Goal: Task Accomplishment & Management: Manage account settings

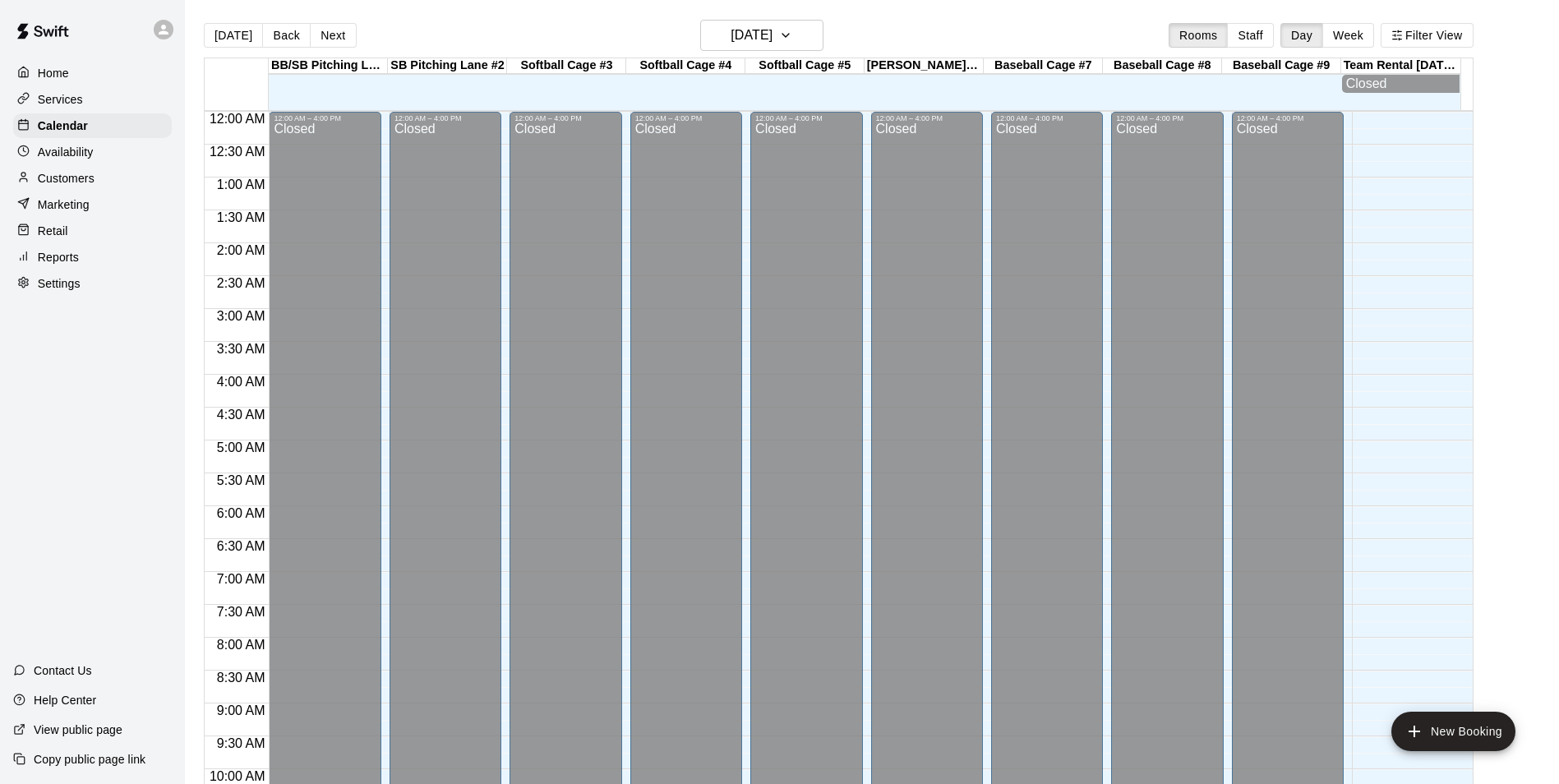
scroll to position [835, 0]
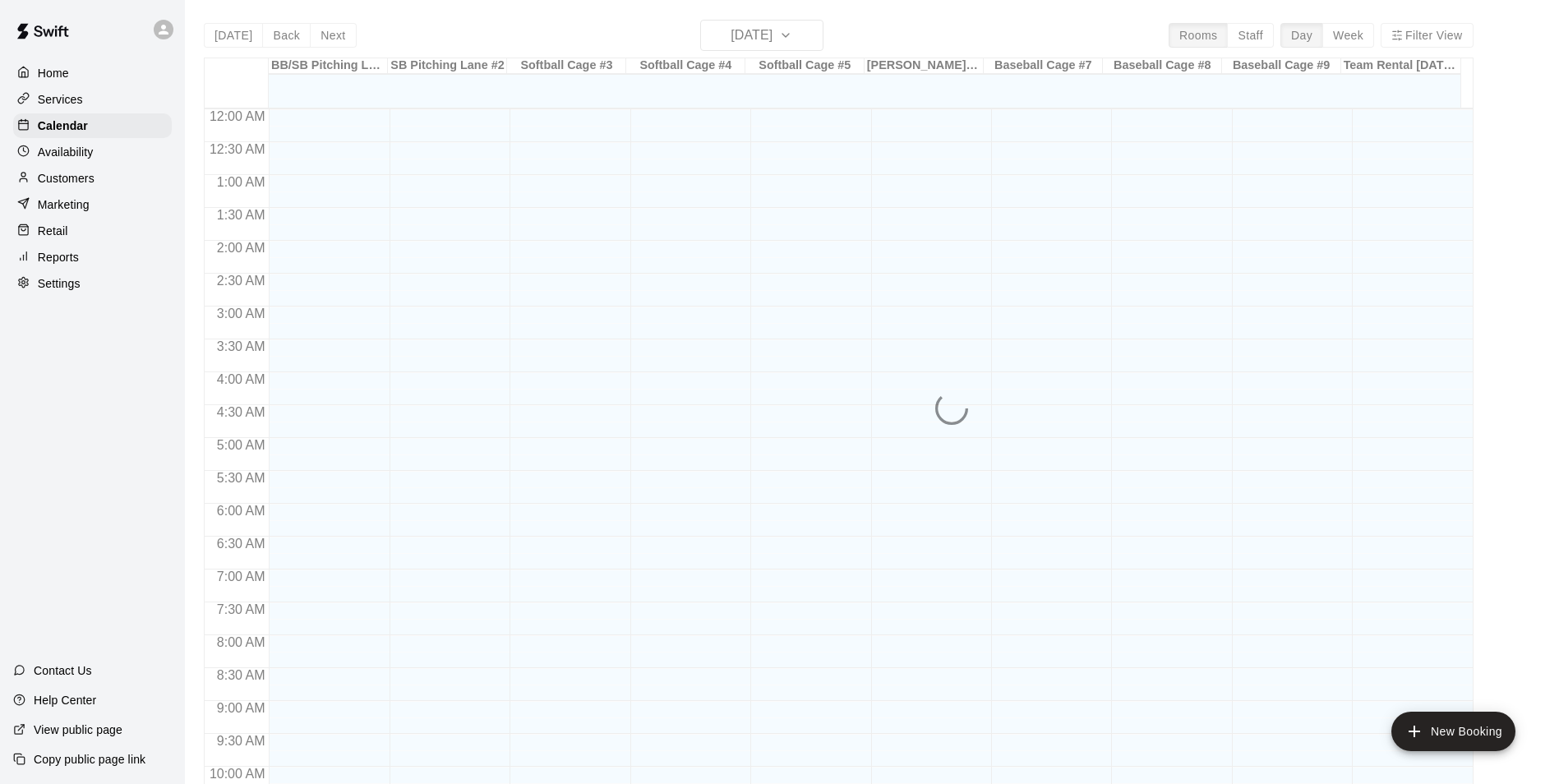
scroll to position [835, 0]
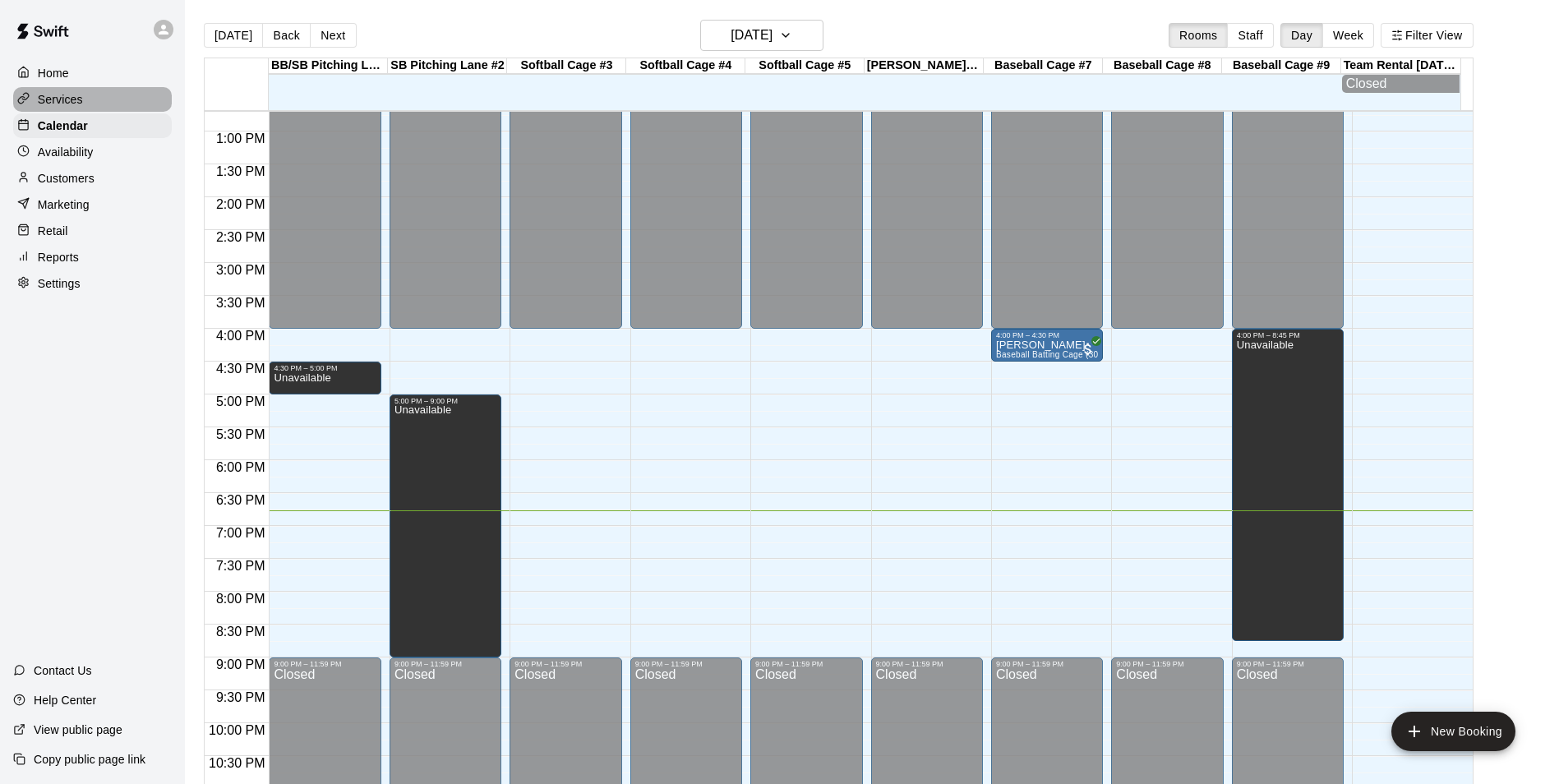
click at [62, 101] on p "Services" at bounding box center [61, 99] width 45 height 16
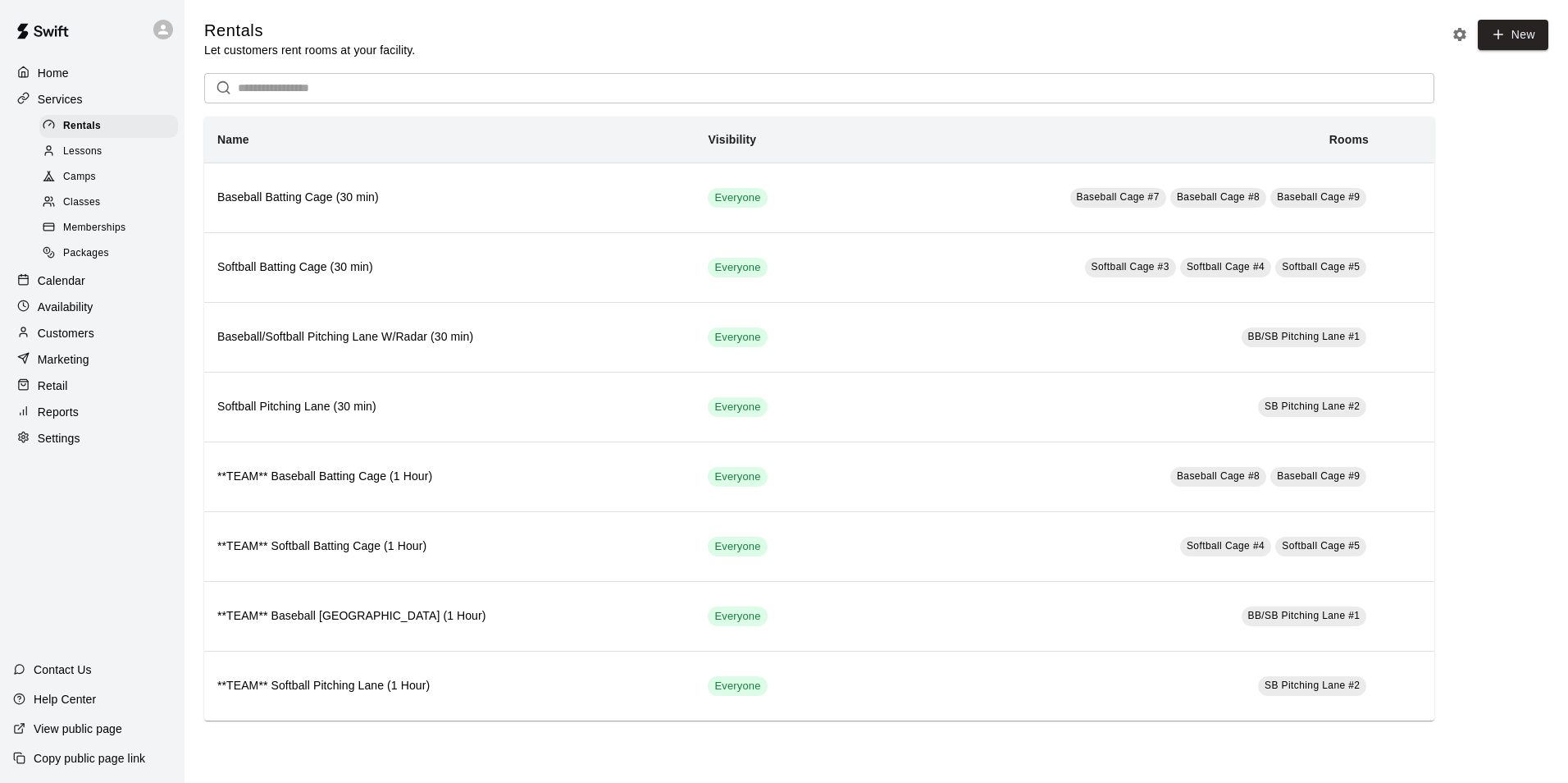
click at [99, 232] on span "Memberships" at bounding box center [94, 228] width 62 height 16
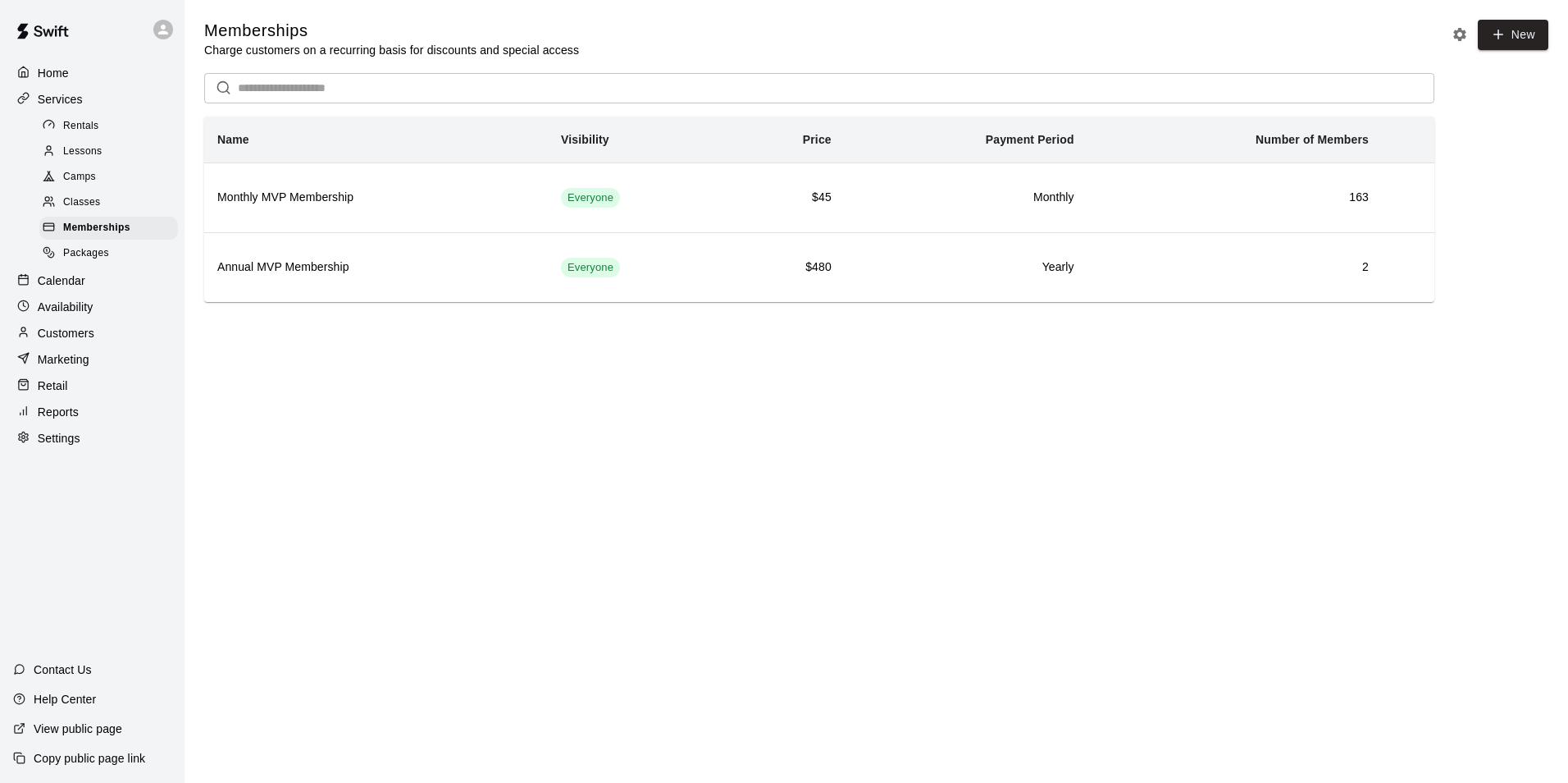
click at [56, 285] on p "Calendar" at bounding box center [61, 281] width 48 height 16
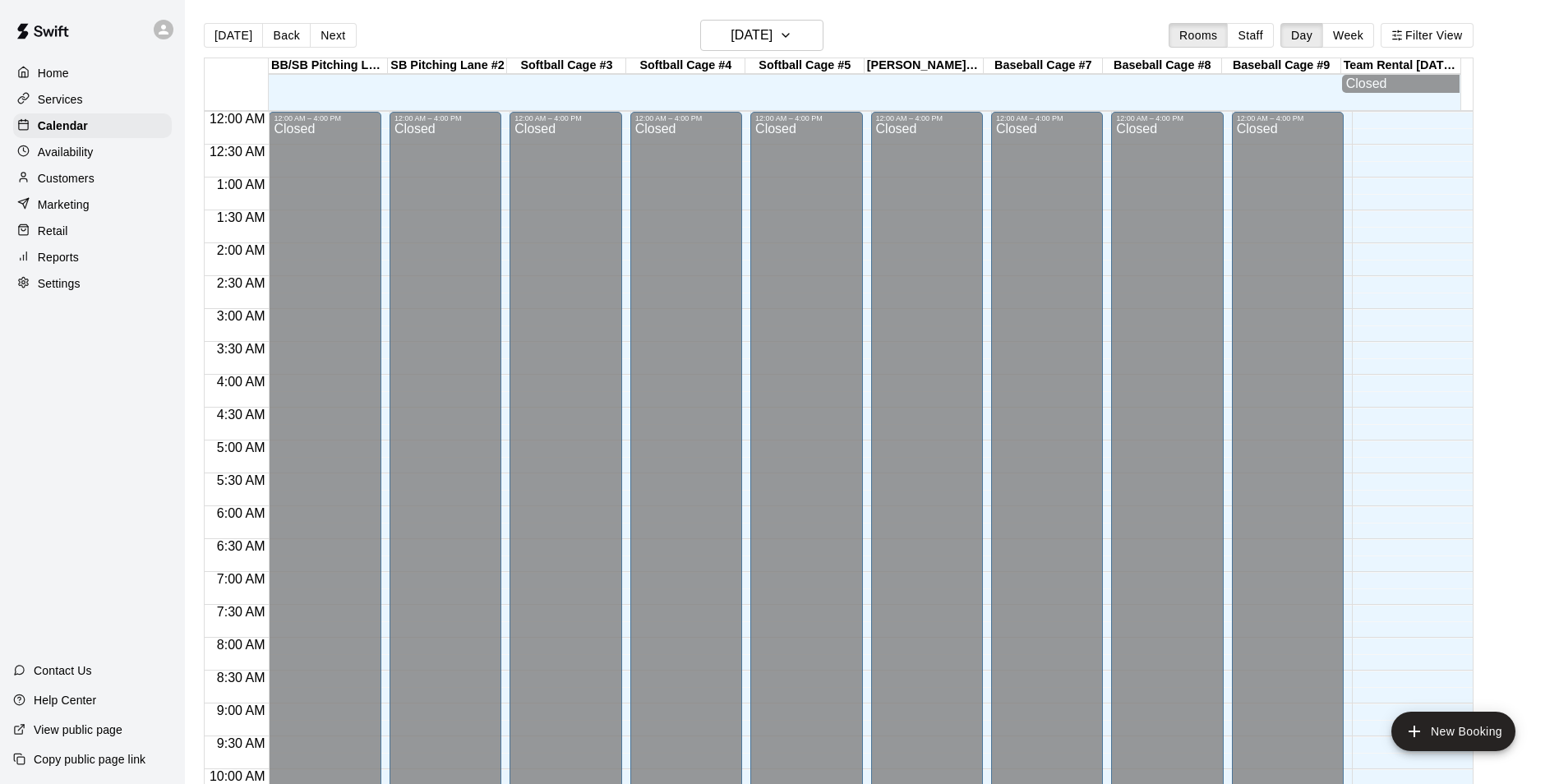
scroll to position [835, 0]
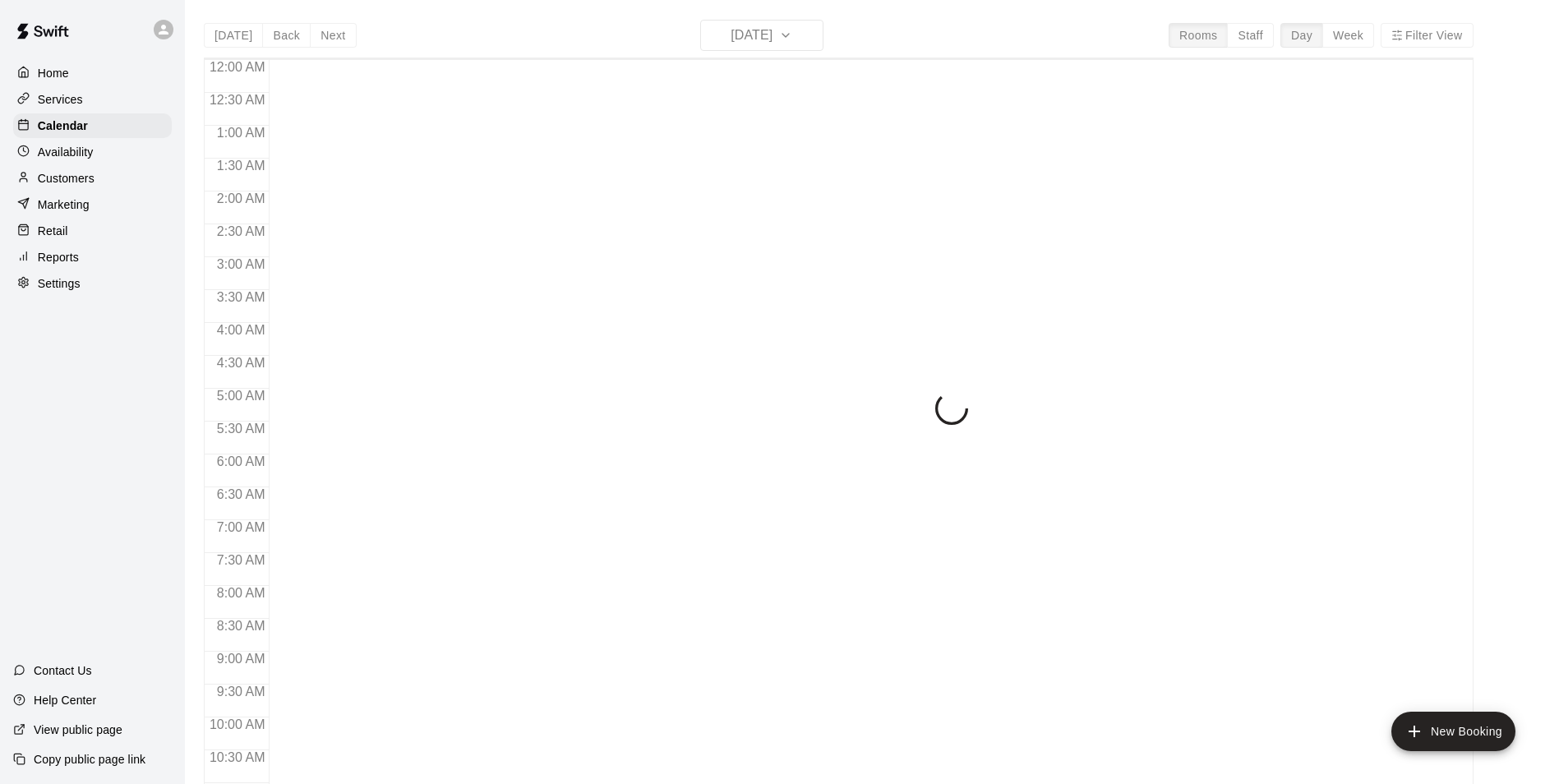
scroll to position [835, 0]
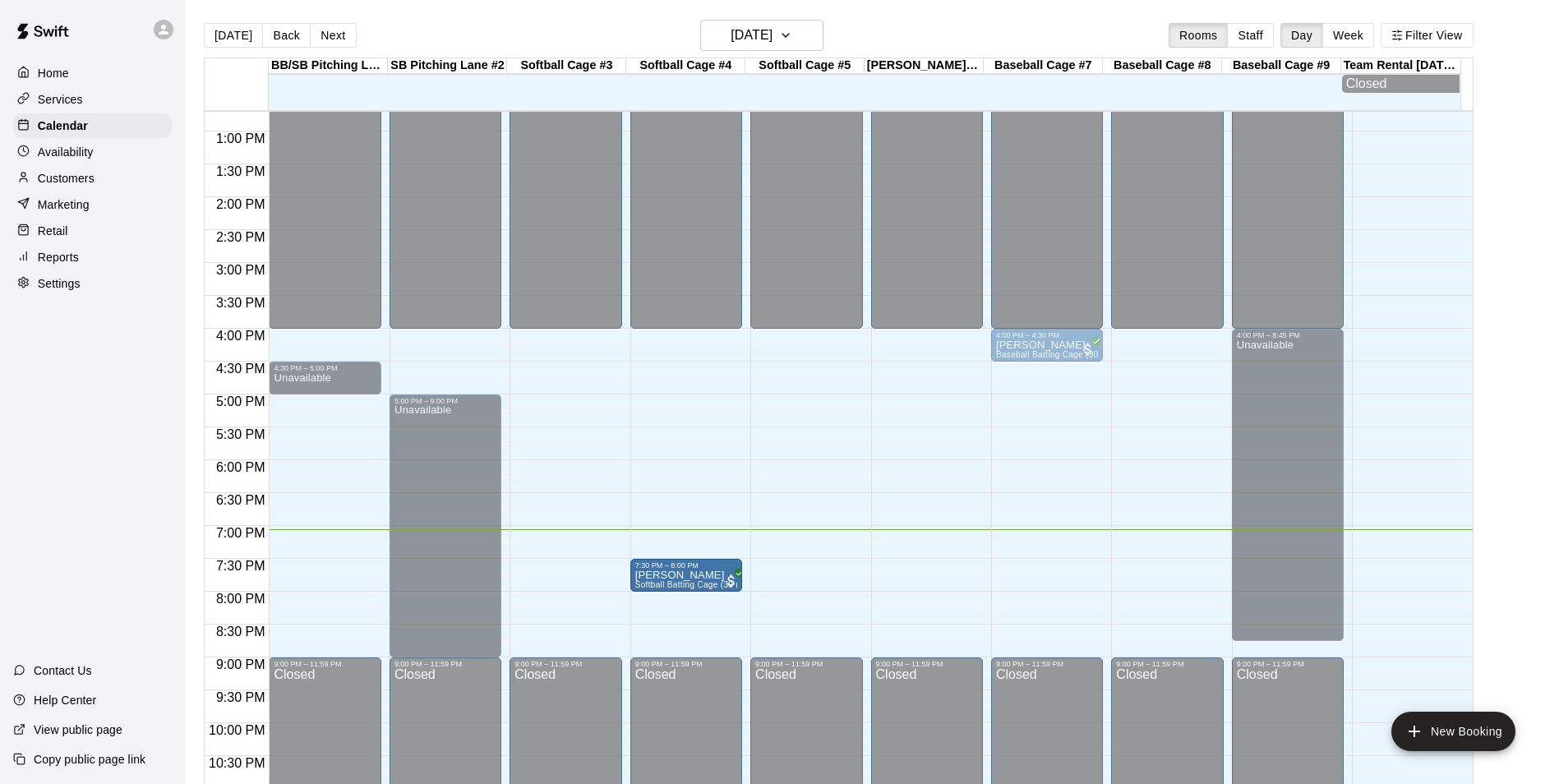
drag, startPoint x: 586, startPoint y: 573, endPoint x: 660, endPoint y: 581, distance: 74.4
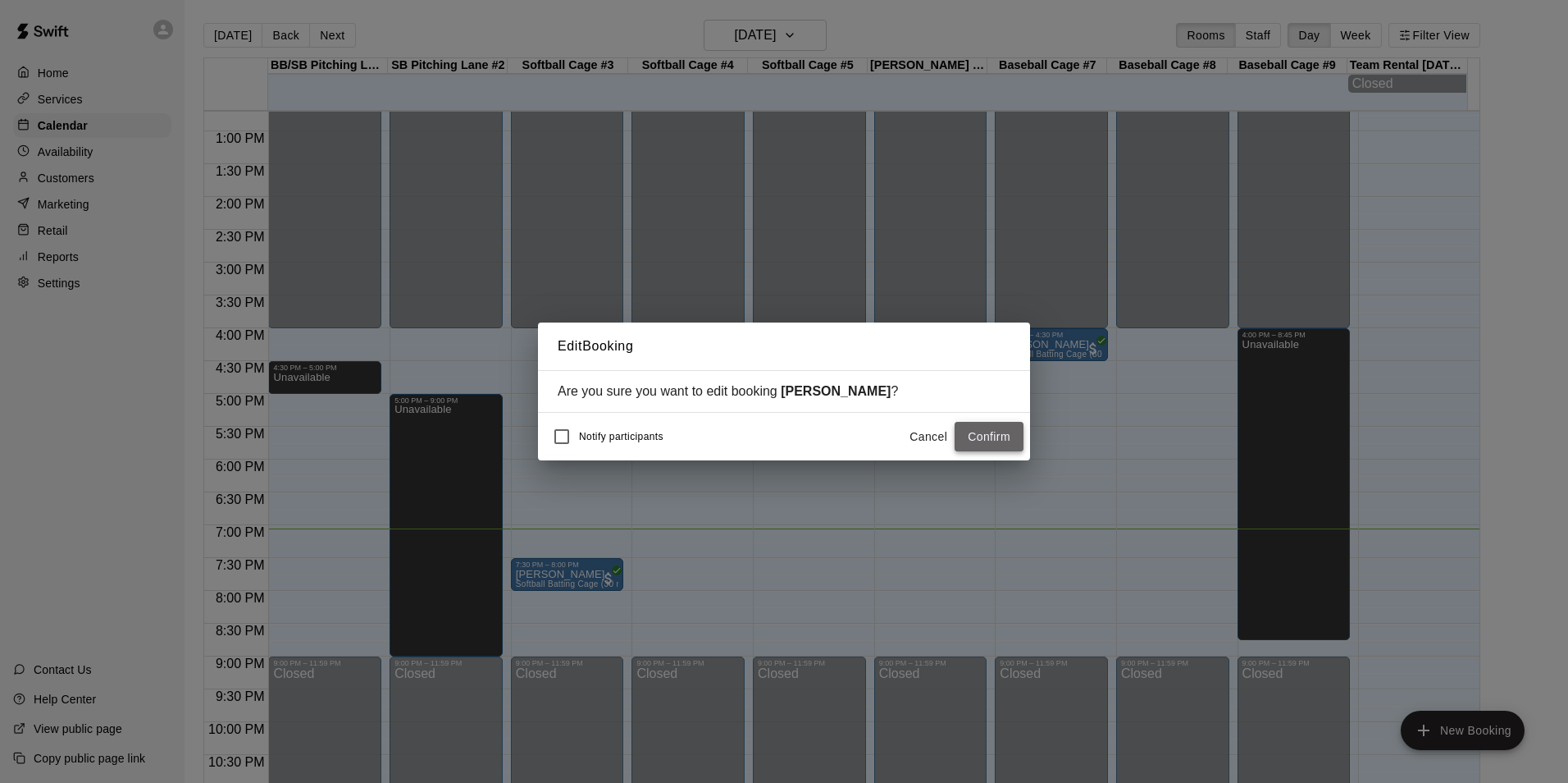
click at [994, 438] on button "Confirm" at bounding box center [989, 438] width 69 height 31
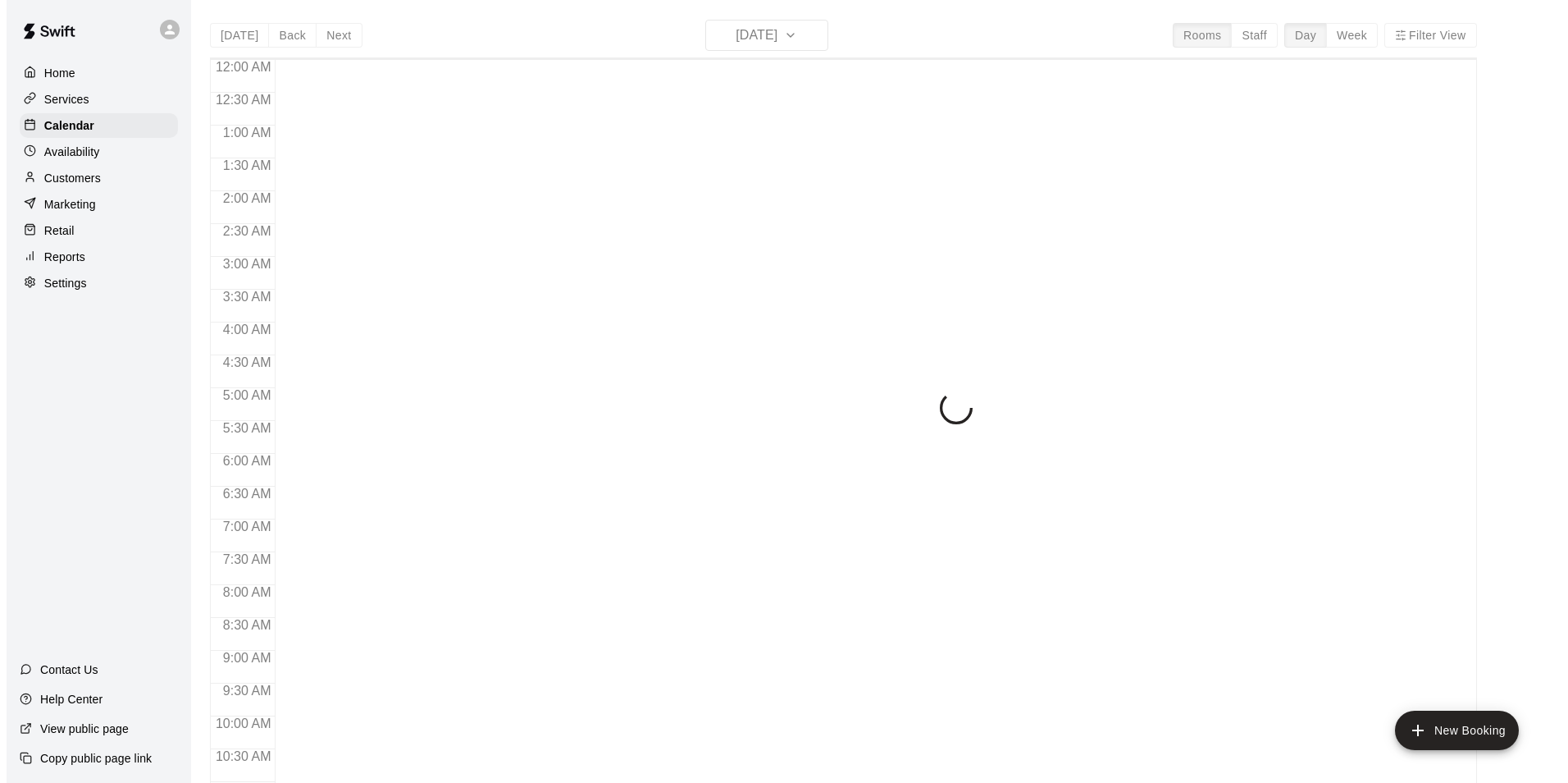
scroll to position [834, 0]
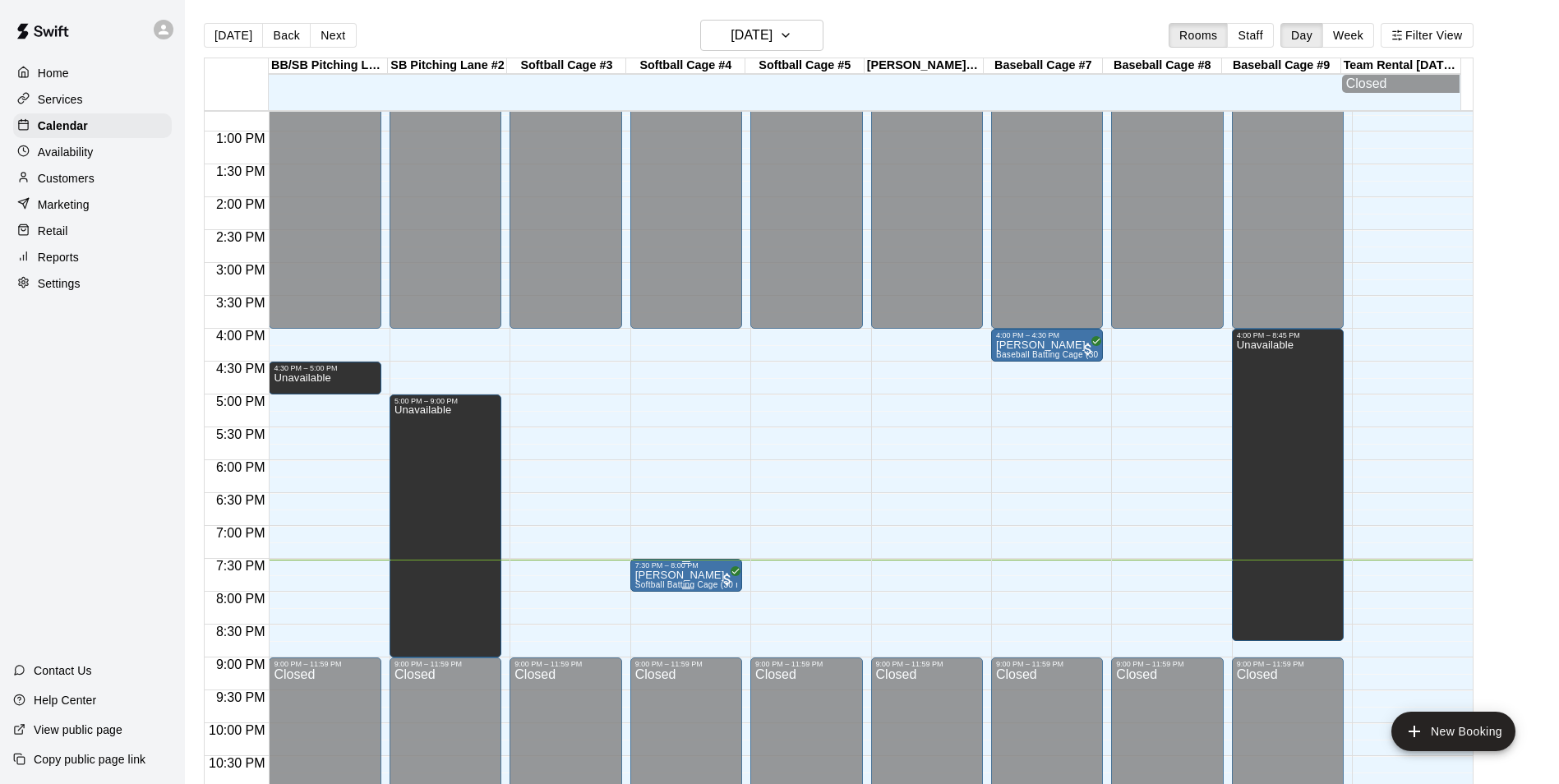
click at [687, 575] on p "[PERSON_NAME]" at bounding box center [686, 575] width 102 height 0
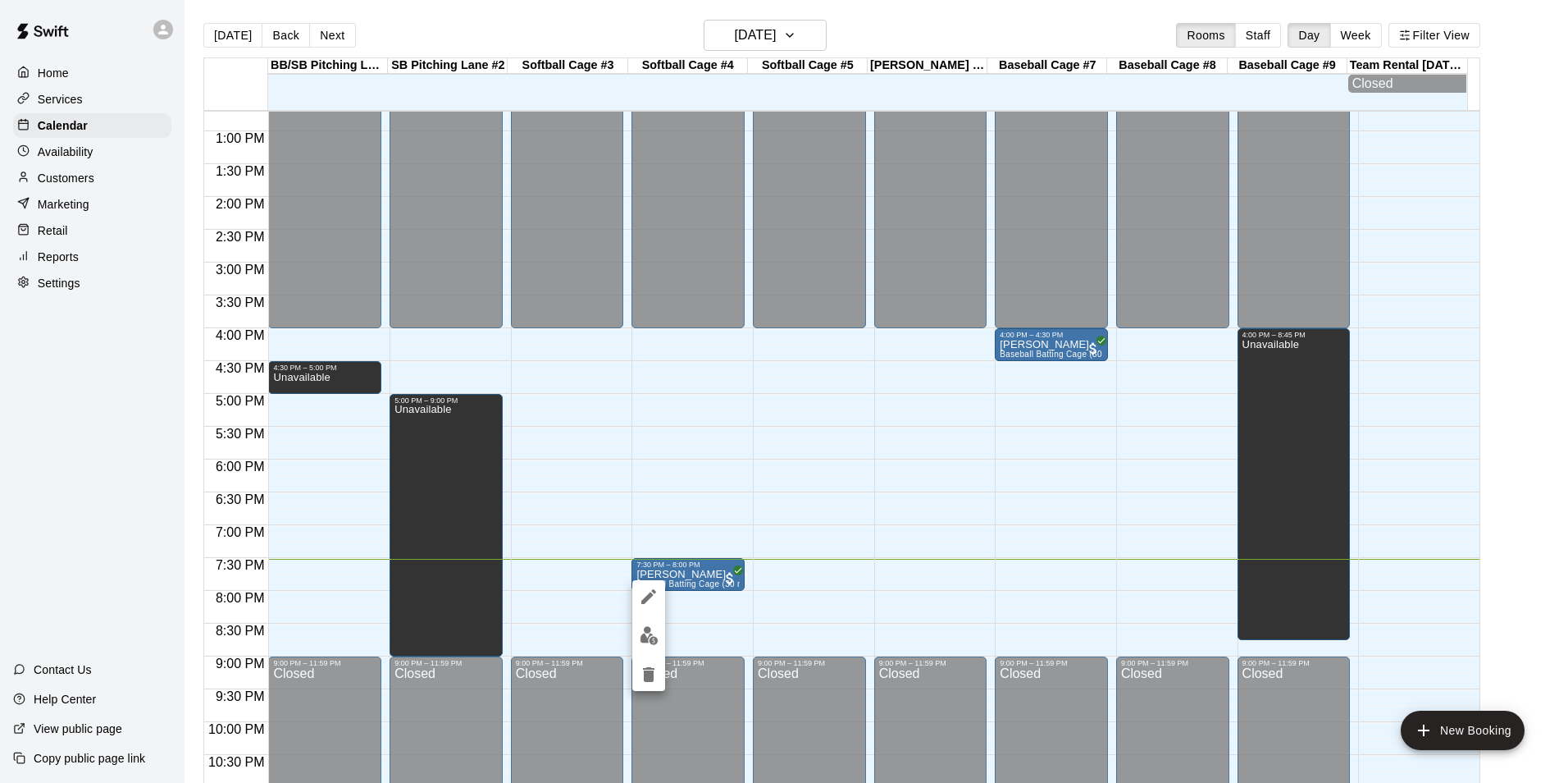
click at [747, 627] on div at bounding box center [784, 392] width 1568 height 783
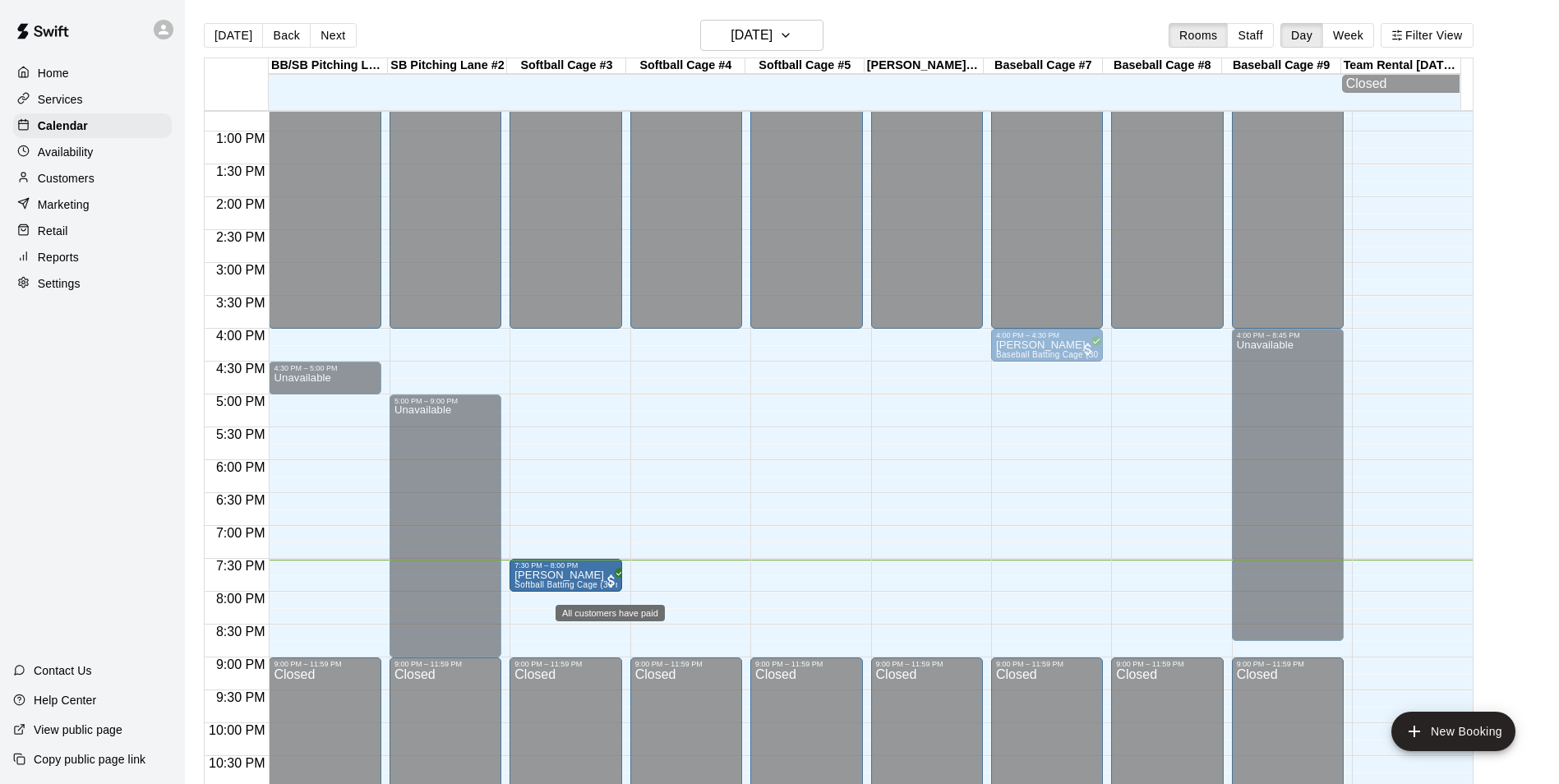
drag, startPoint x: 686, startPoint y: 581, endPoint x: 613, endPoint y: 590, distance: 73.6
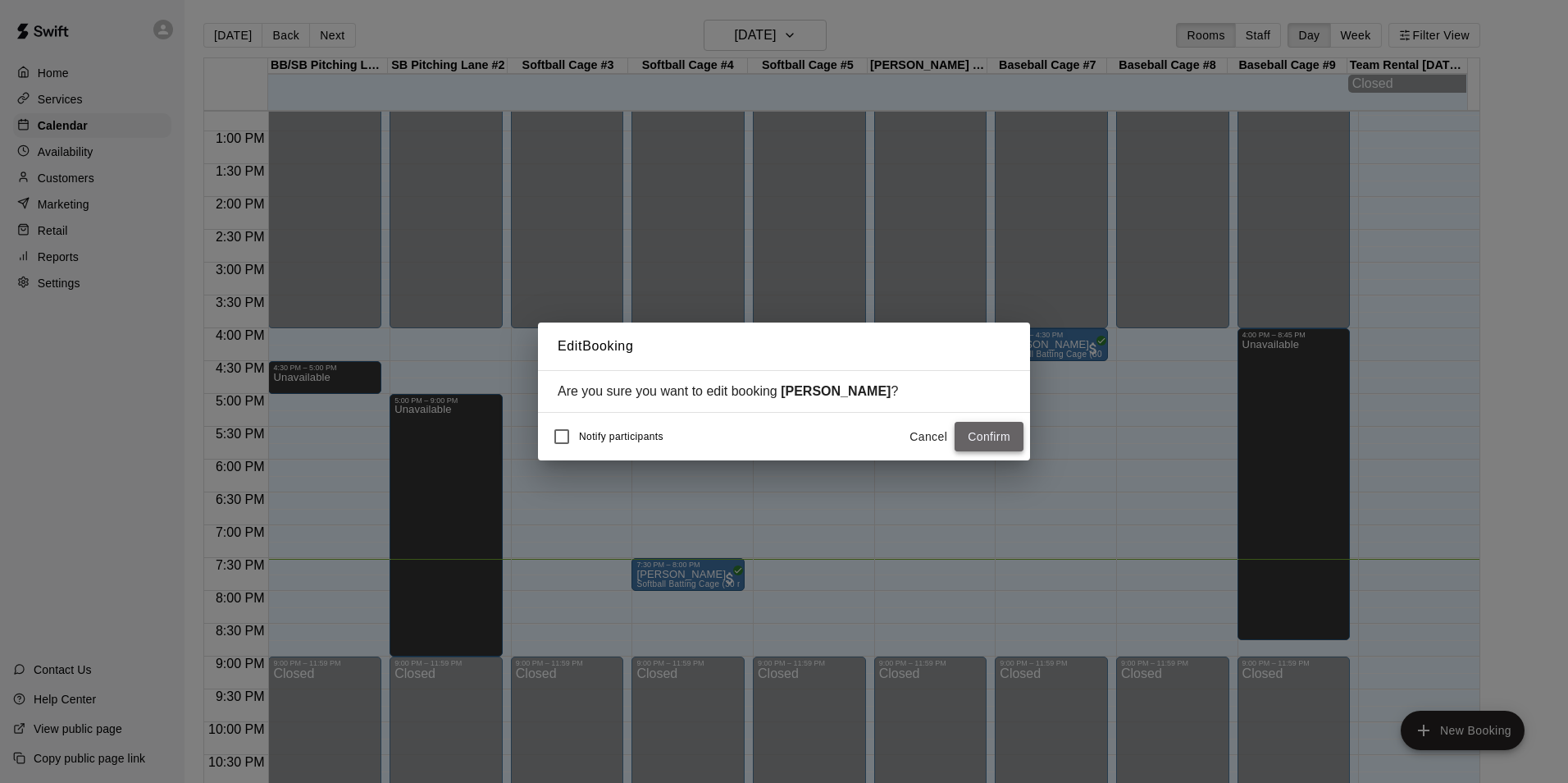
click at [1003, 429] on button "Confirm" at bounding box center [989, 438] width 69 height 31
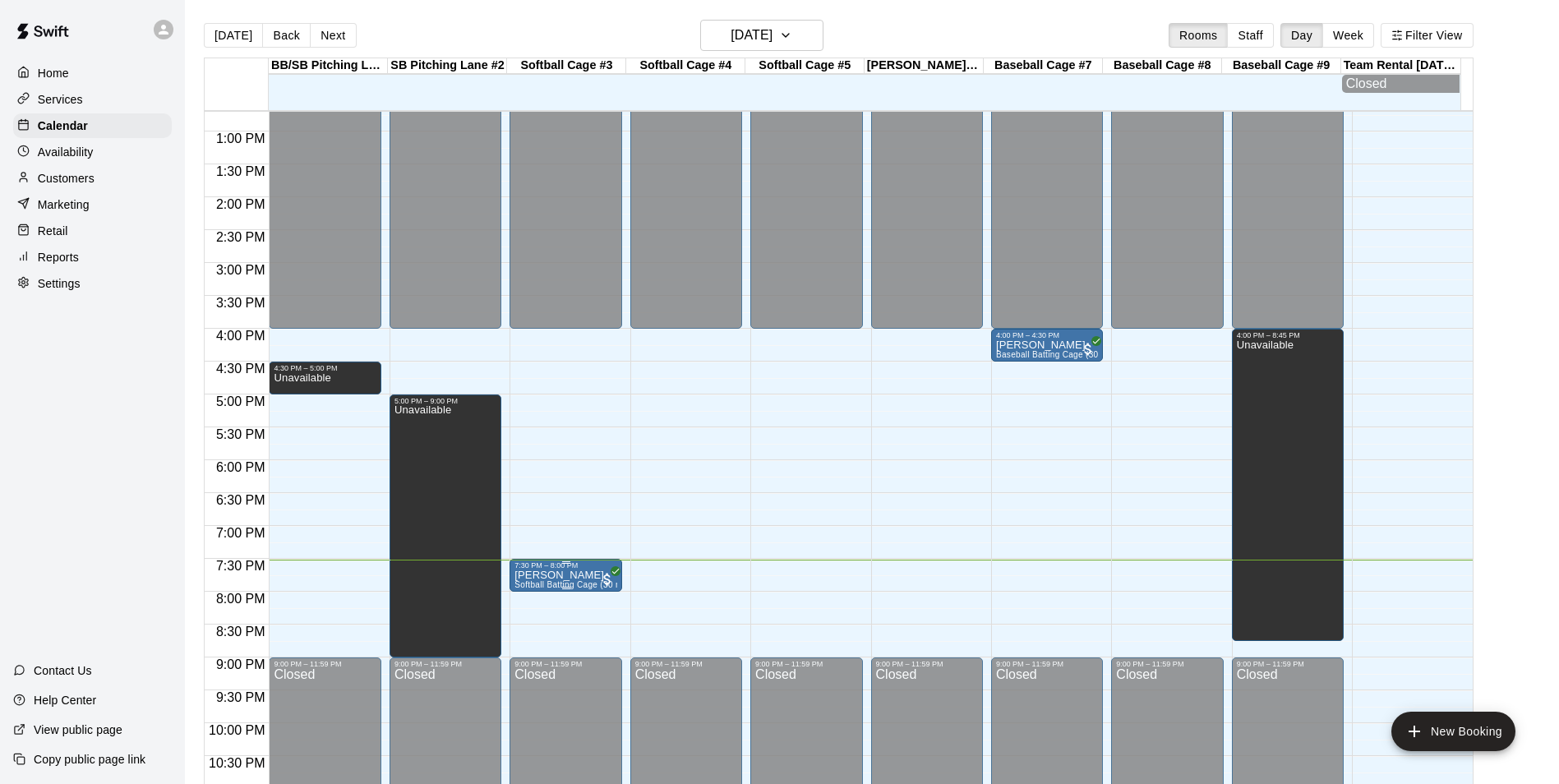
click at [577, 575] on p "[PERSON_NAME]" at bounding box center [565, 575] width 102 height 0
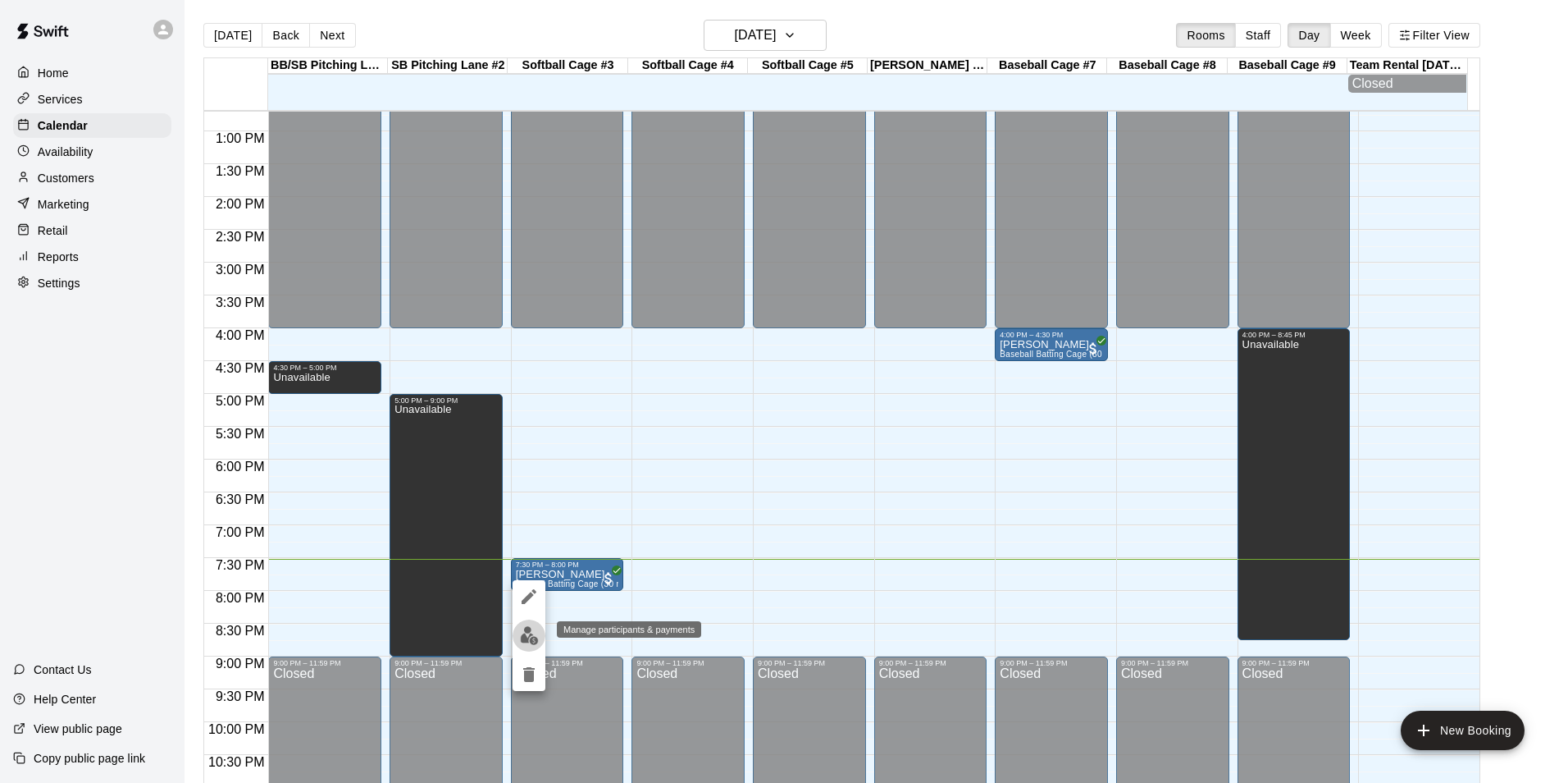
click at [529, 630] on img "edit" at bounding box center [529, 635] width 19 height 19
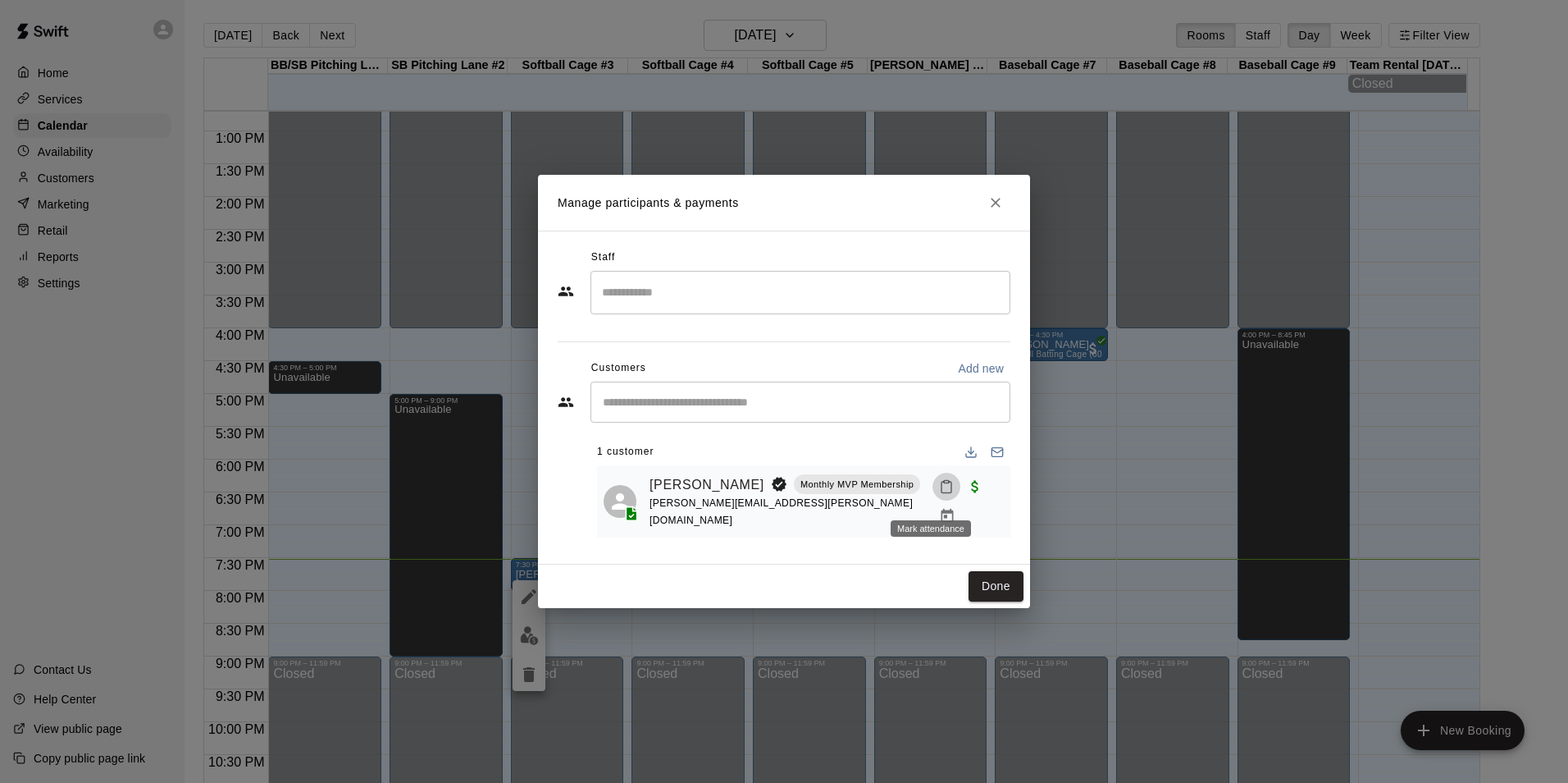
click at [932, 486] on button "Mark attendance" at bounding box center [946, 486] width 28 height 28
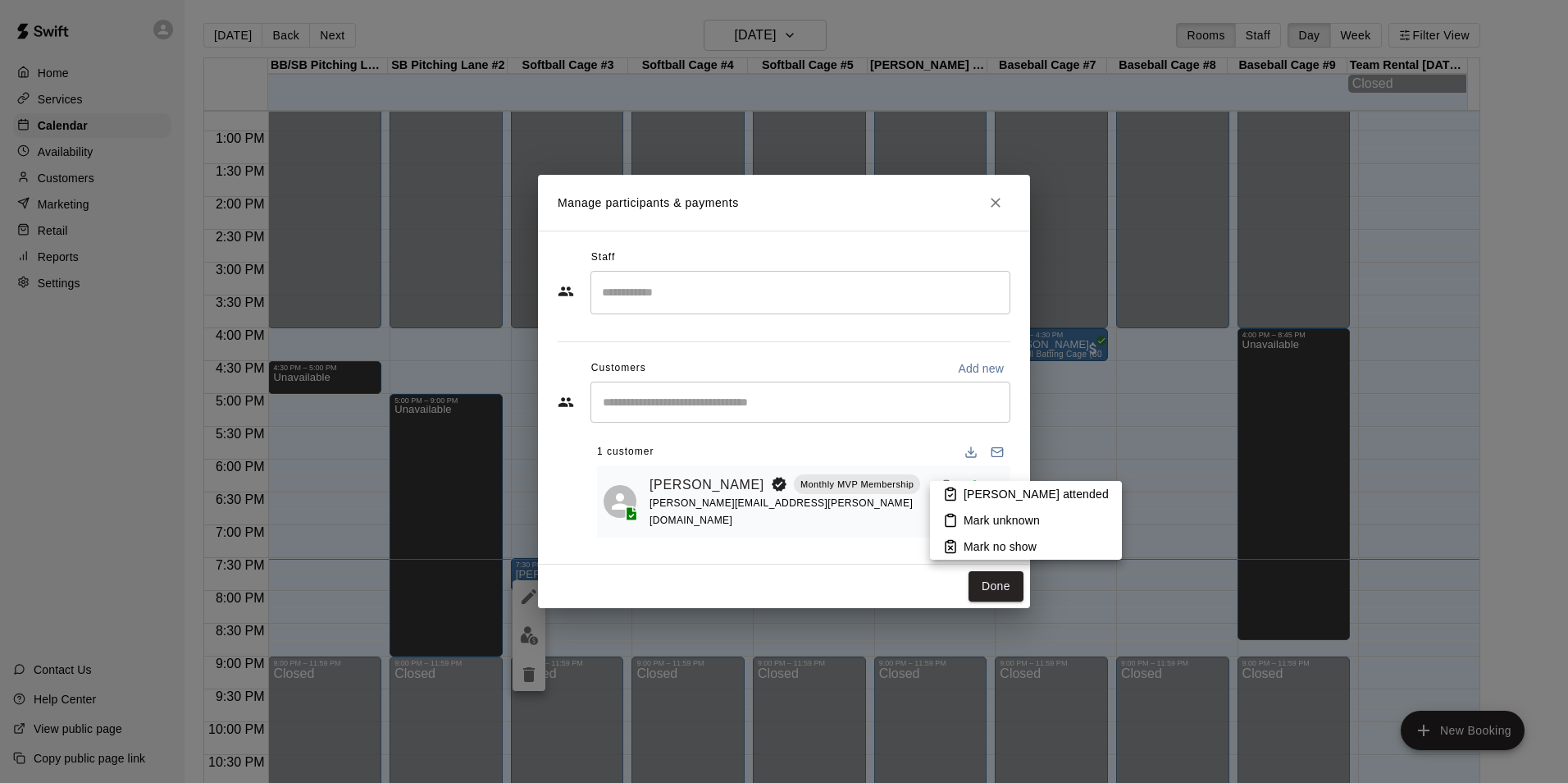
click at [970, 493] on p "[PERSON_NAME] attended" at bounding box center [1036, 494] width 145 height 16
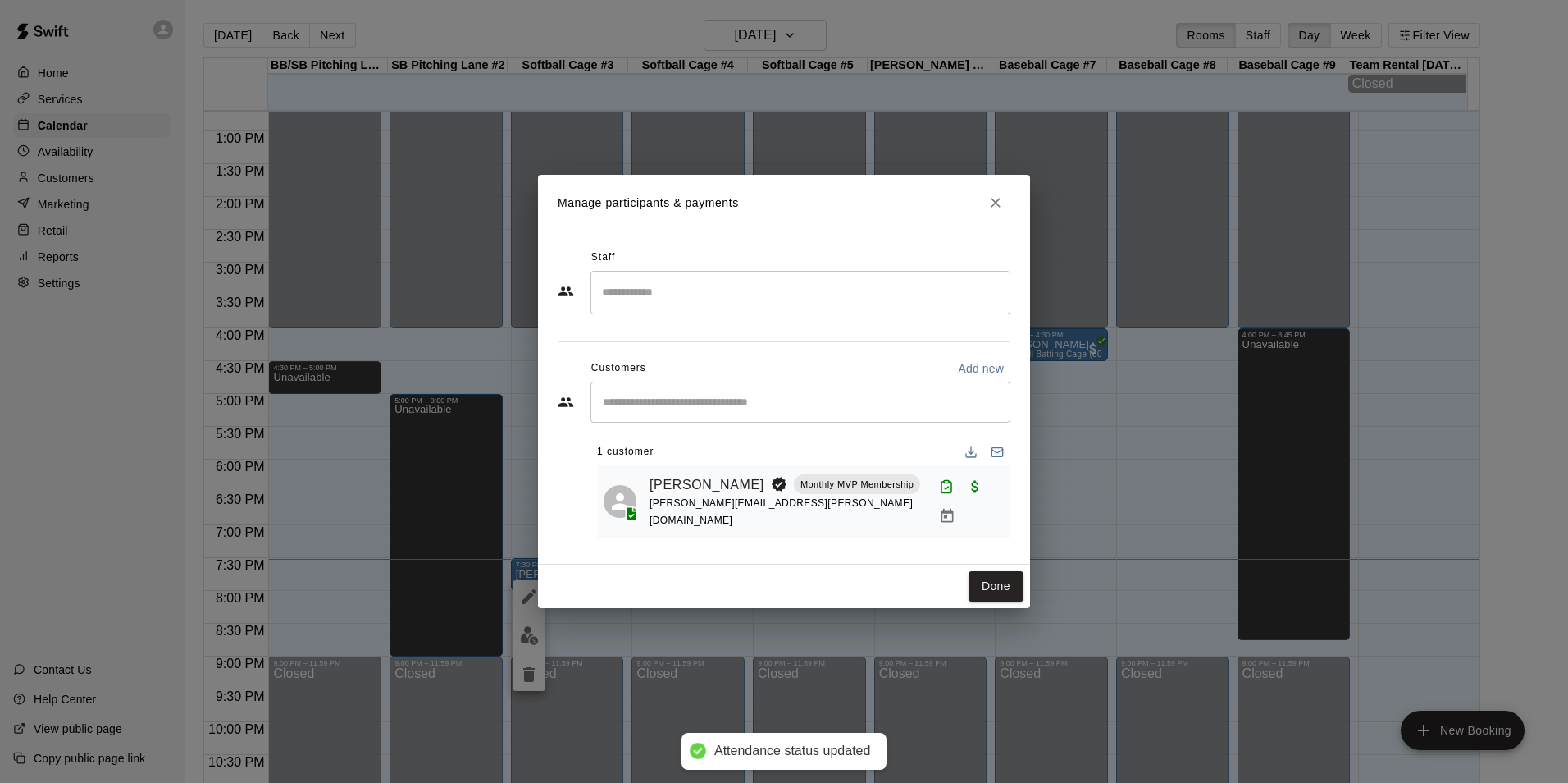
click at [998, 585] on button "Done" at bounding box center [995, 586] width 55 height 31
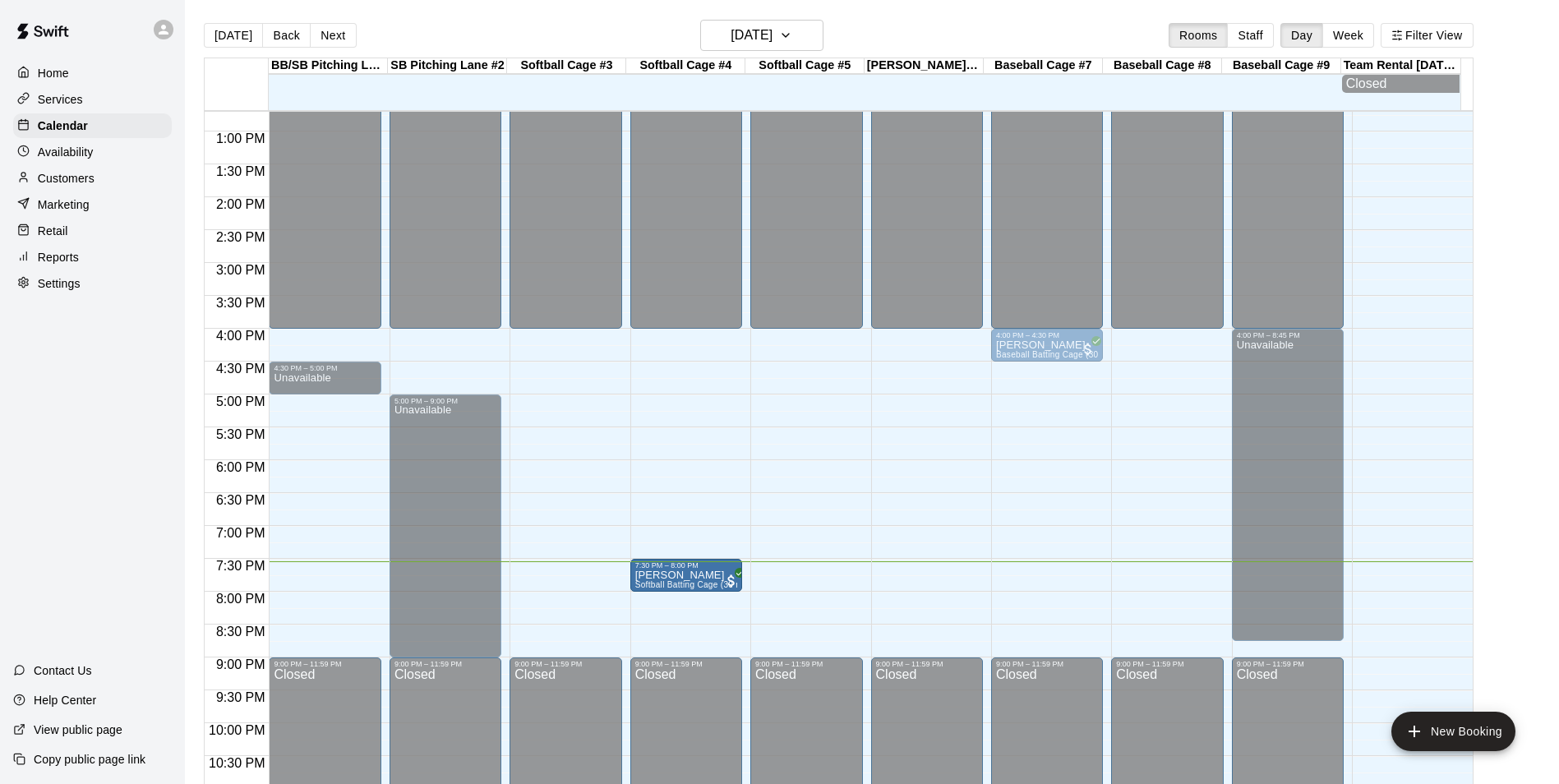
drag, startPoint x: 565, startPoint y: 578, endPoint x: 630, endPoint y: 588, distance: 65.8
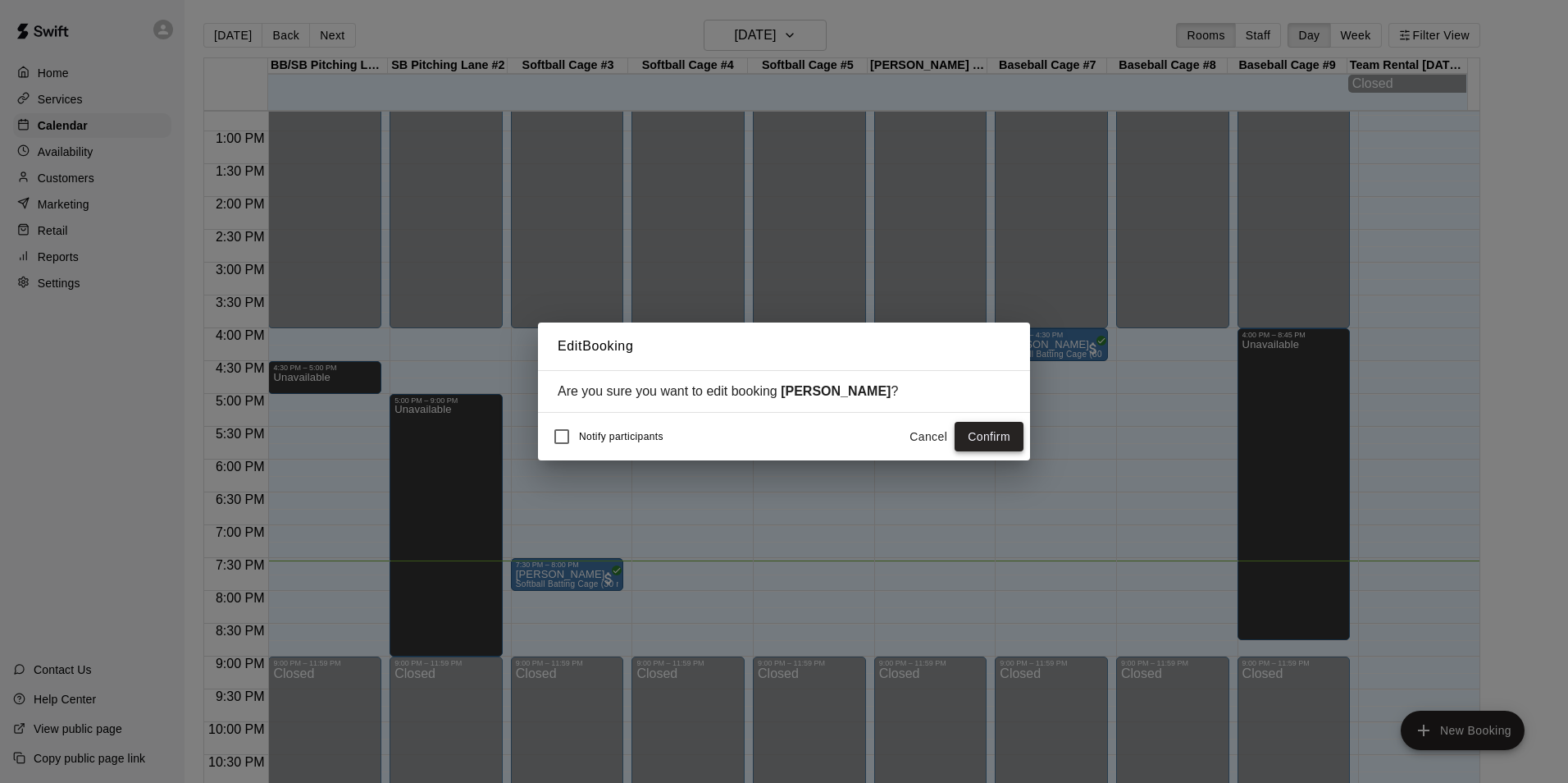
click at [1016, 438] on button "Confirm" at bounding box center [989, 438] width 69 height 31
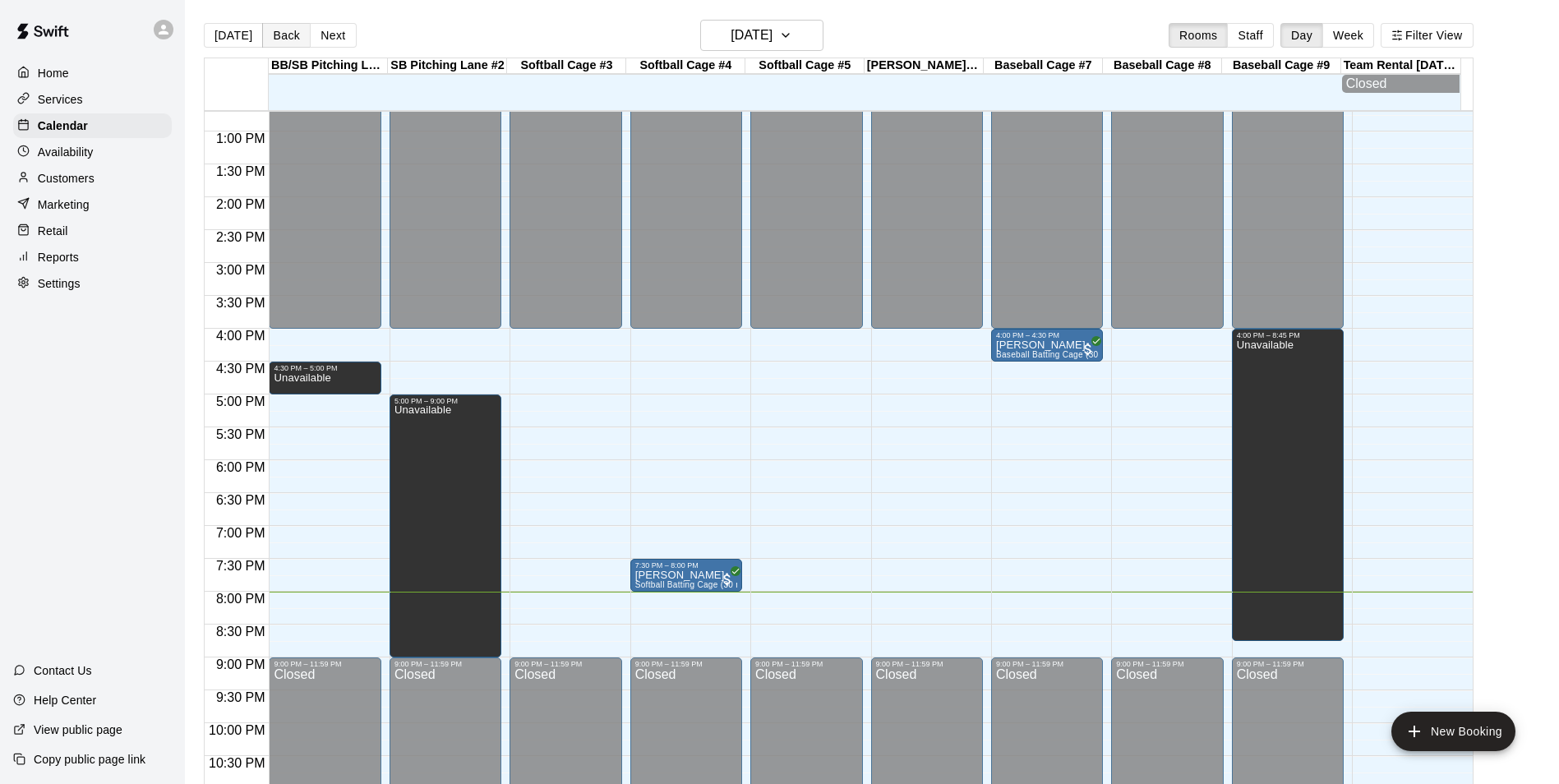
click at [279, 36] on button "Back" at bounding box center [286, 34] width 49 height 24
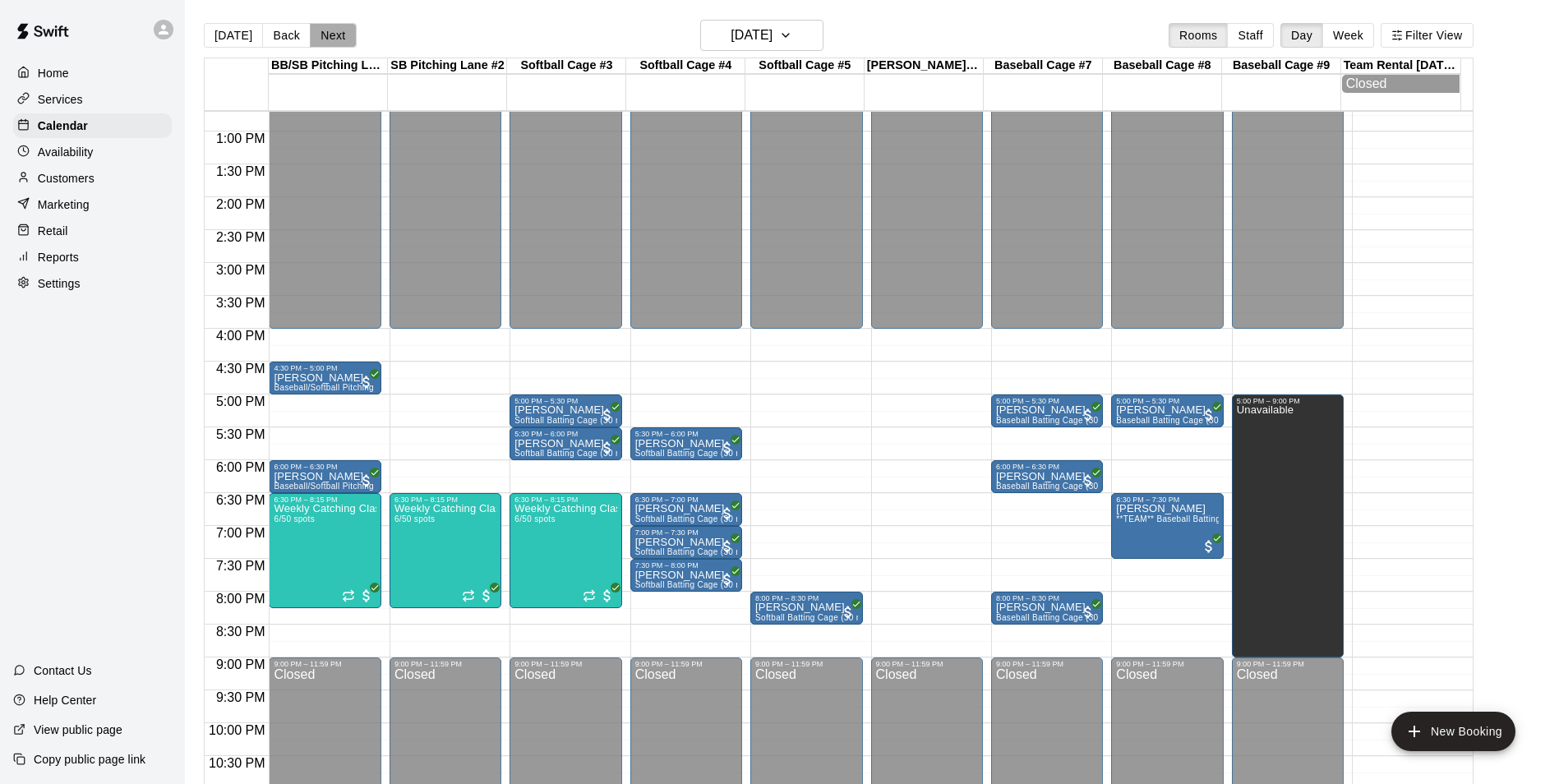
click at [331, 33] on button "Next" at bounding box center [332, 34] width 46 height 24
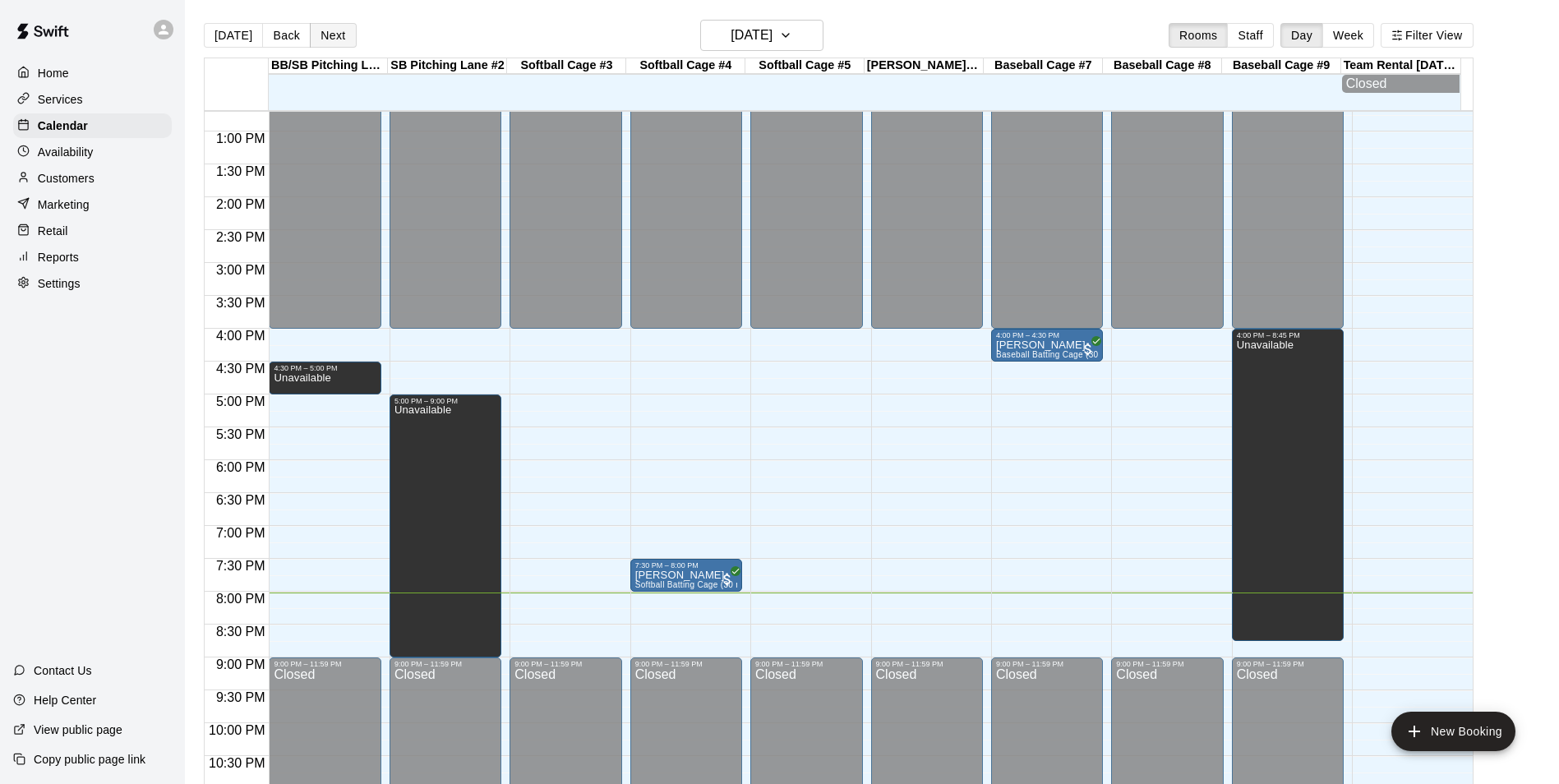
click at [338, 33] on button "Next" at bounding box center [332, 34] width 46 height 24
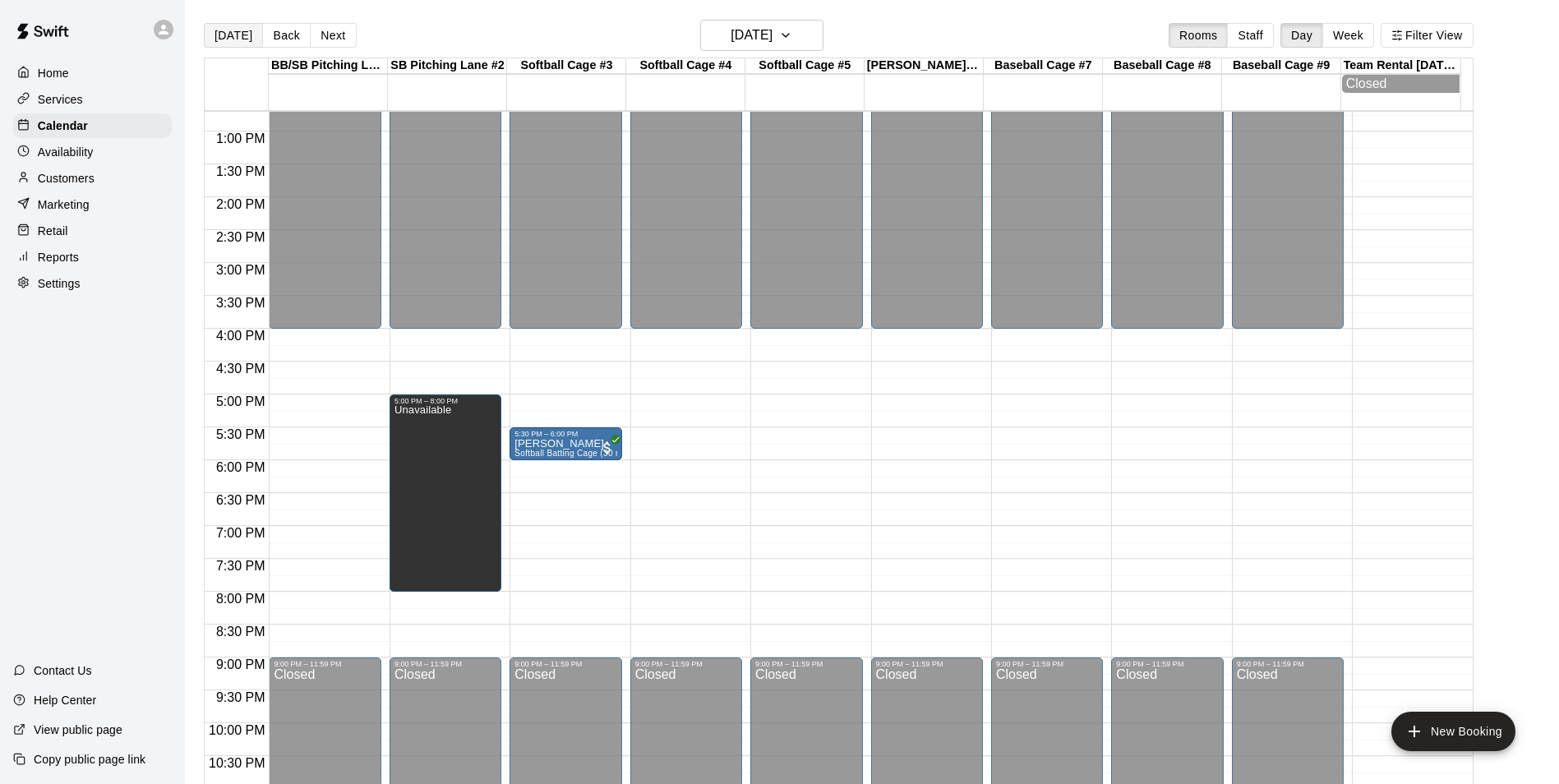
click at [224, 40] on button "[DATE]" at bounding box center [233, 34] width 59 height 24
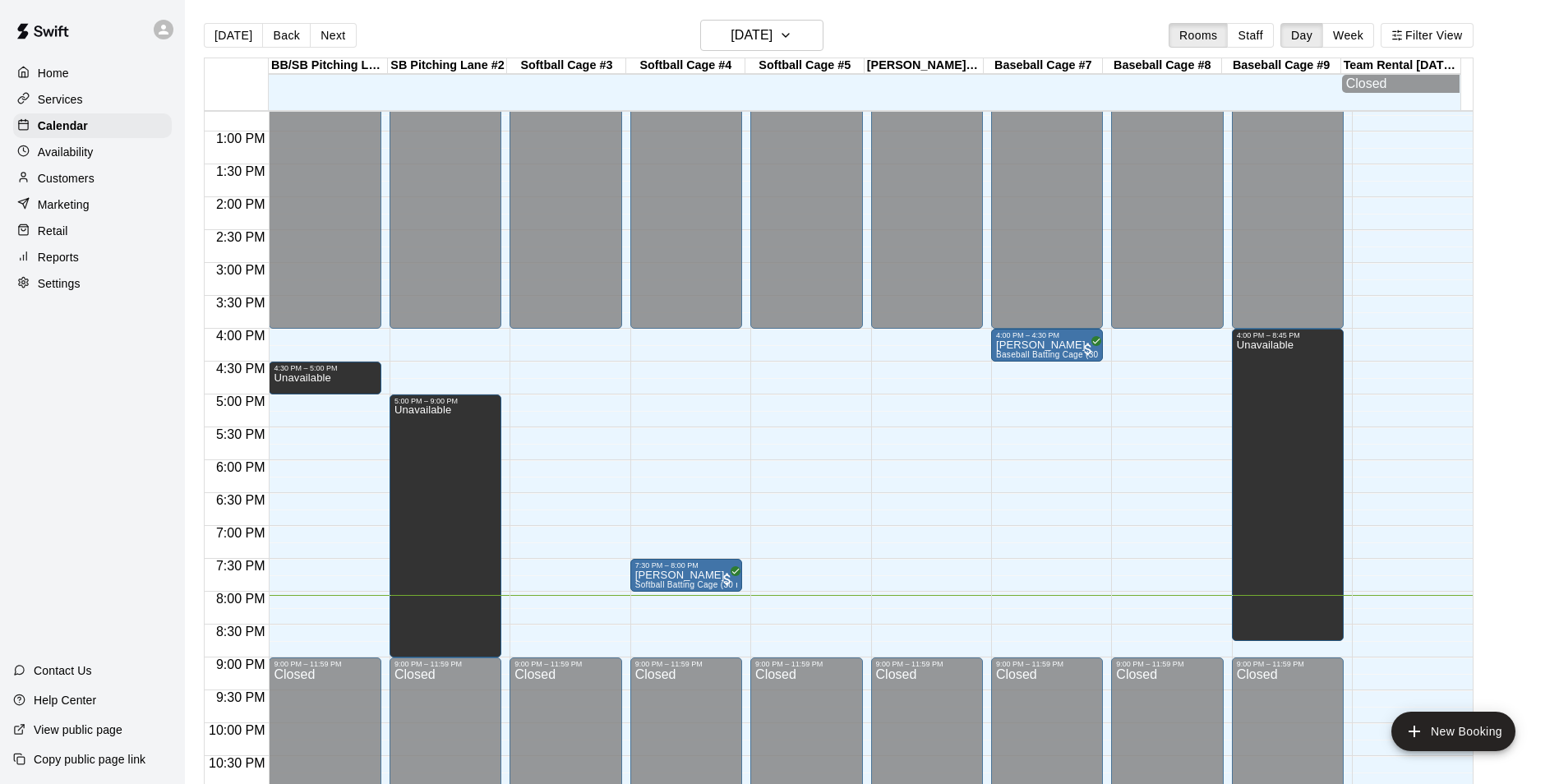
click at [324, 606] on div "12:00 AM – 4:00 PM Closed 4:30 PM – 5:00 PM Unavailable 9:00 PM – 11:59 PM Clos…" at bounding box center [324, 66] width 112 height 1577
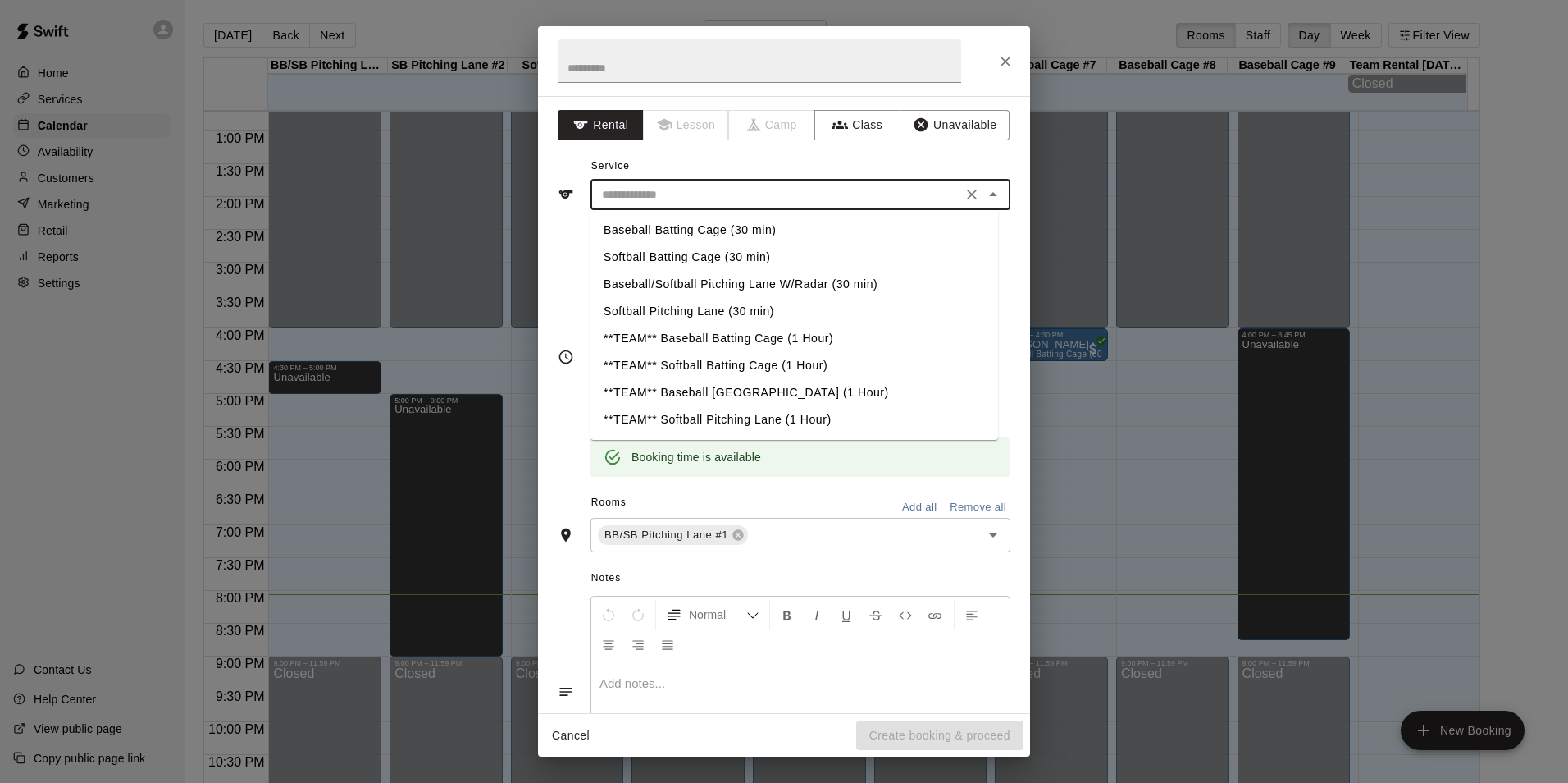
click at [683, 193] on input "text" at bounding box center [775, 195] width 362 height 21
click at [692, 281] on li "Baseball/Softball Pitching Lane W/Radar (30 min)" at bounding box center [794, 284] width 408 height 27
type input "**********"
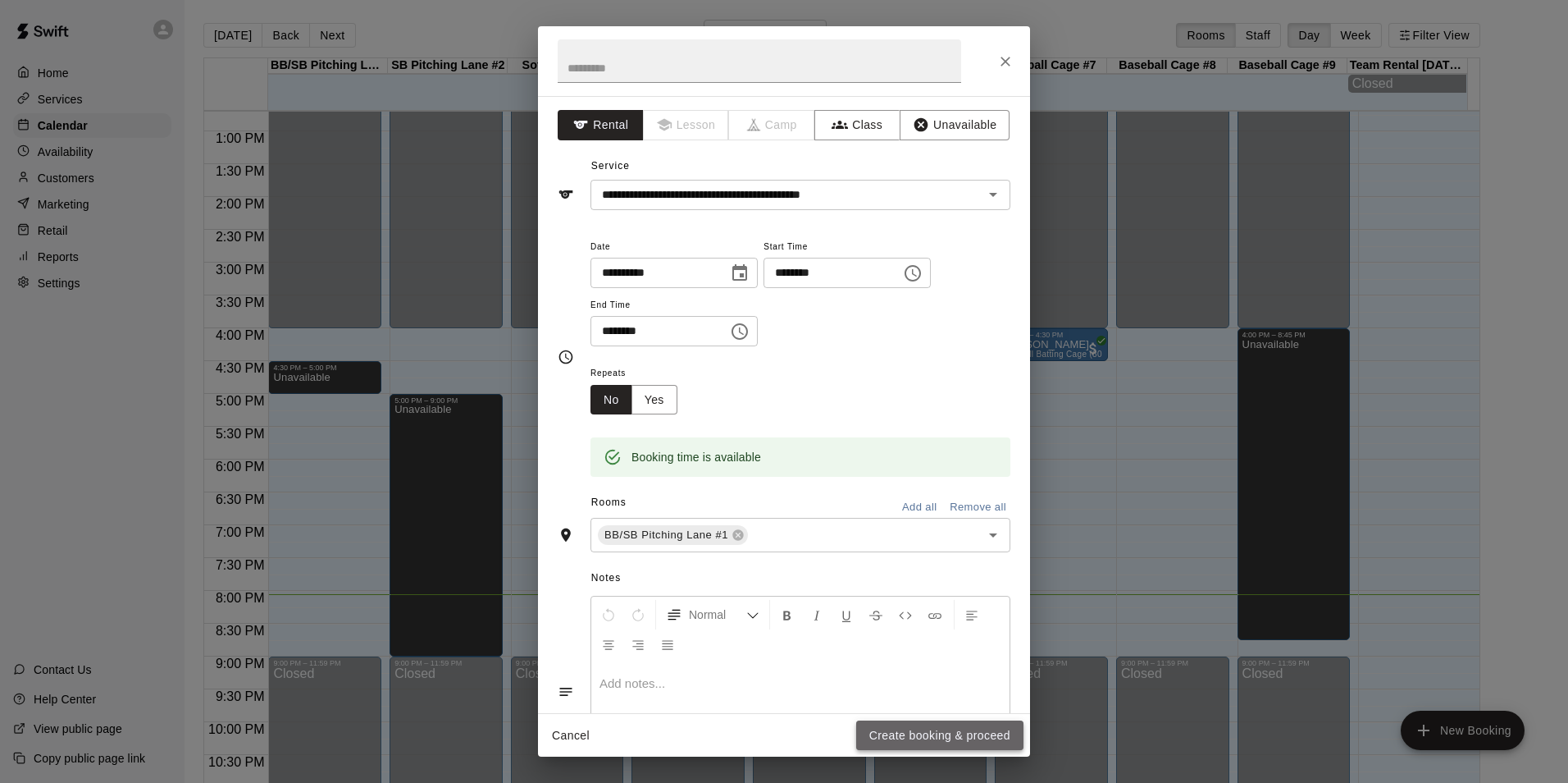
click at [943, 725] on button "Create booking & proceed" at bounding box center [940, 736] width 168 height 31
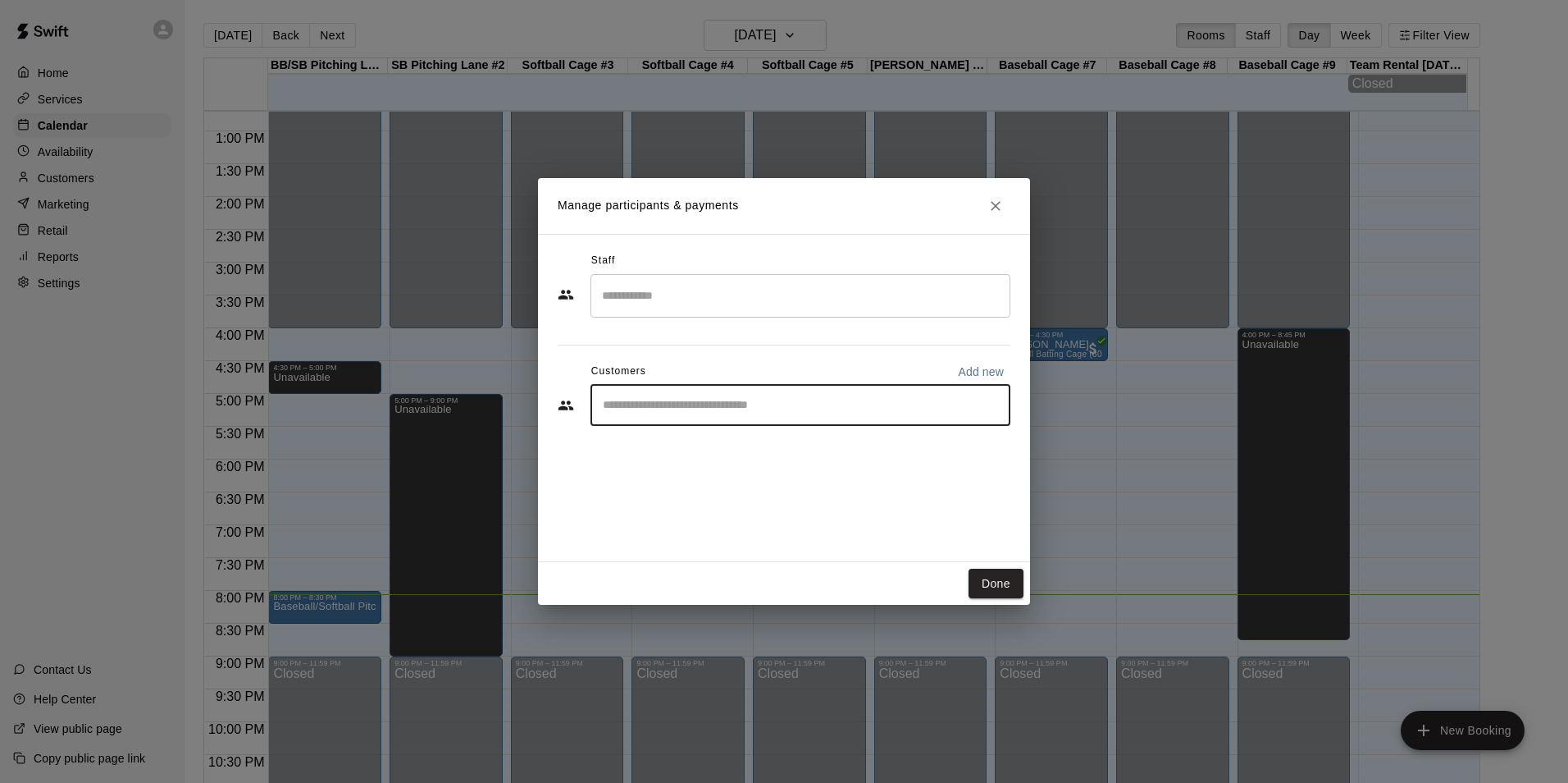
click at [684, 398] on input "Start typing to search customers..." at bounding box center [800, 405] width 405 height 16
type input "******"
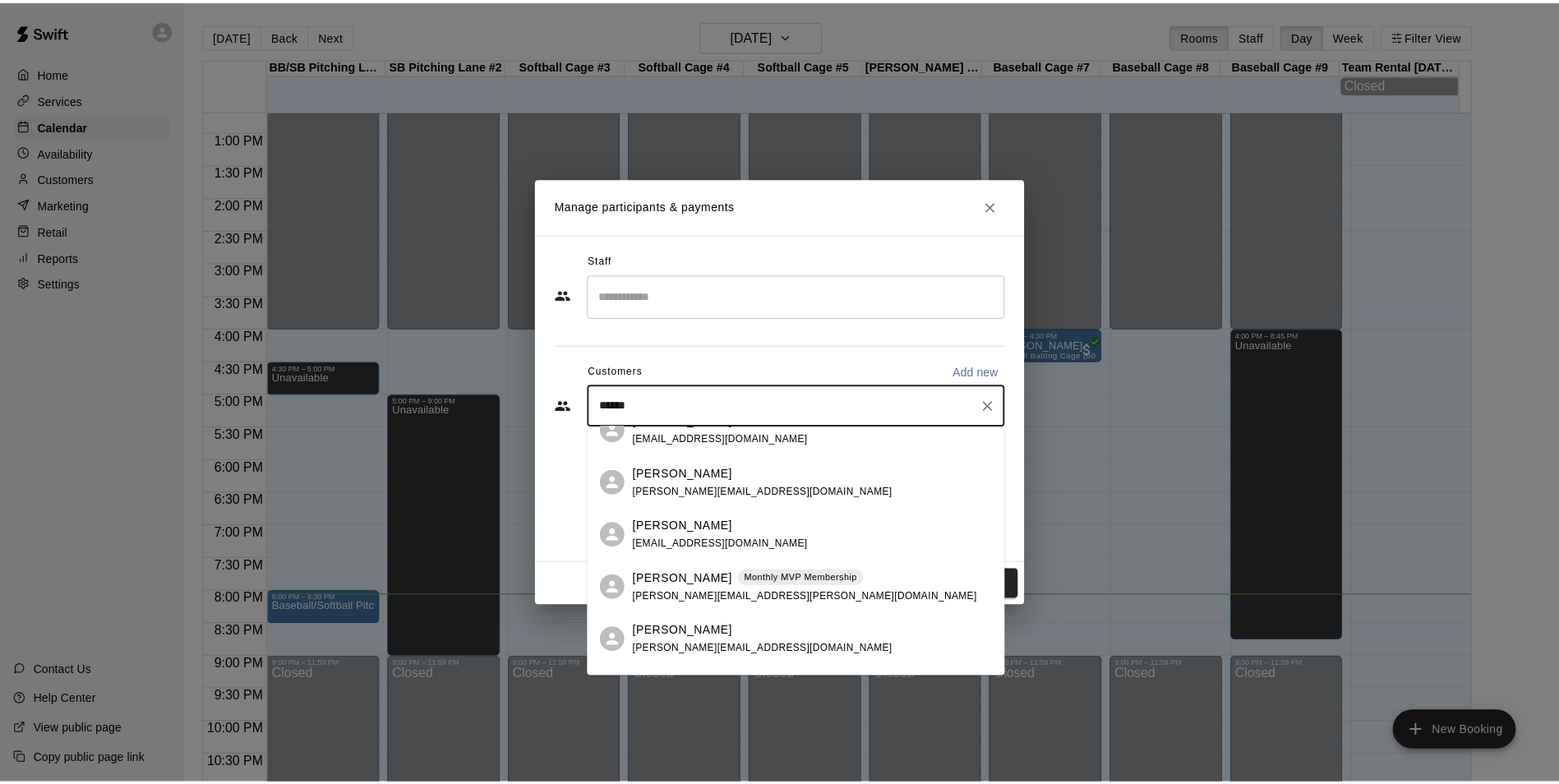
scroll to position [164, 0]
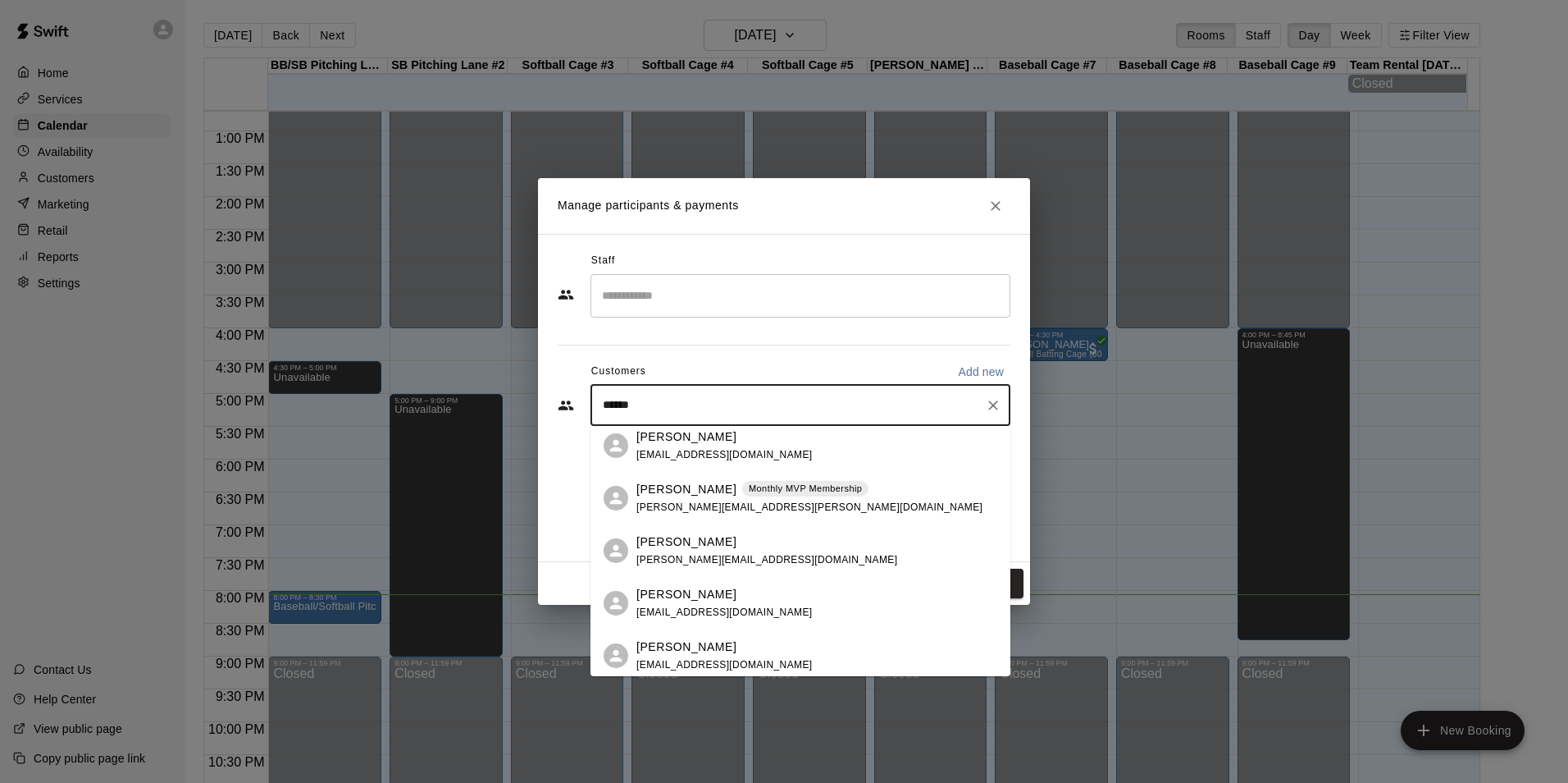
click at [796, 491] on p "Monthly MVP Membership" at bounding box center [805, 488] width 114 height 14
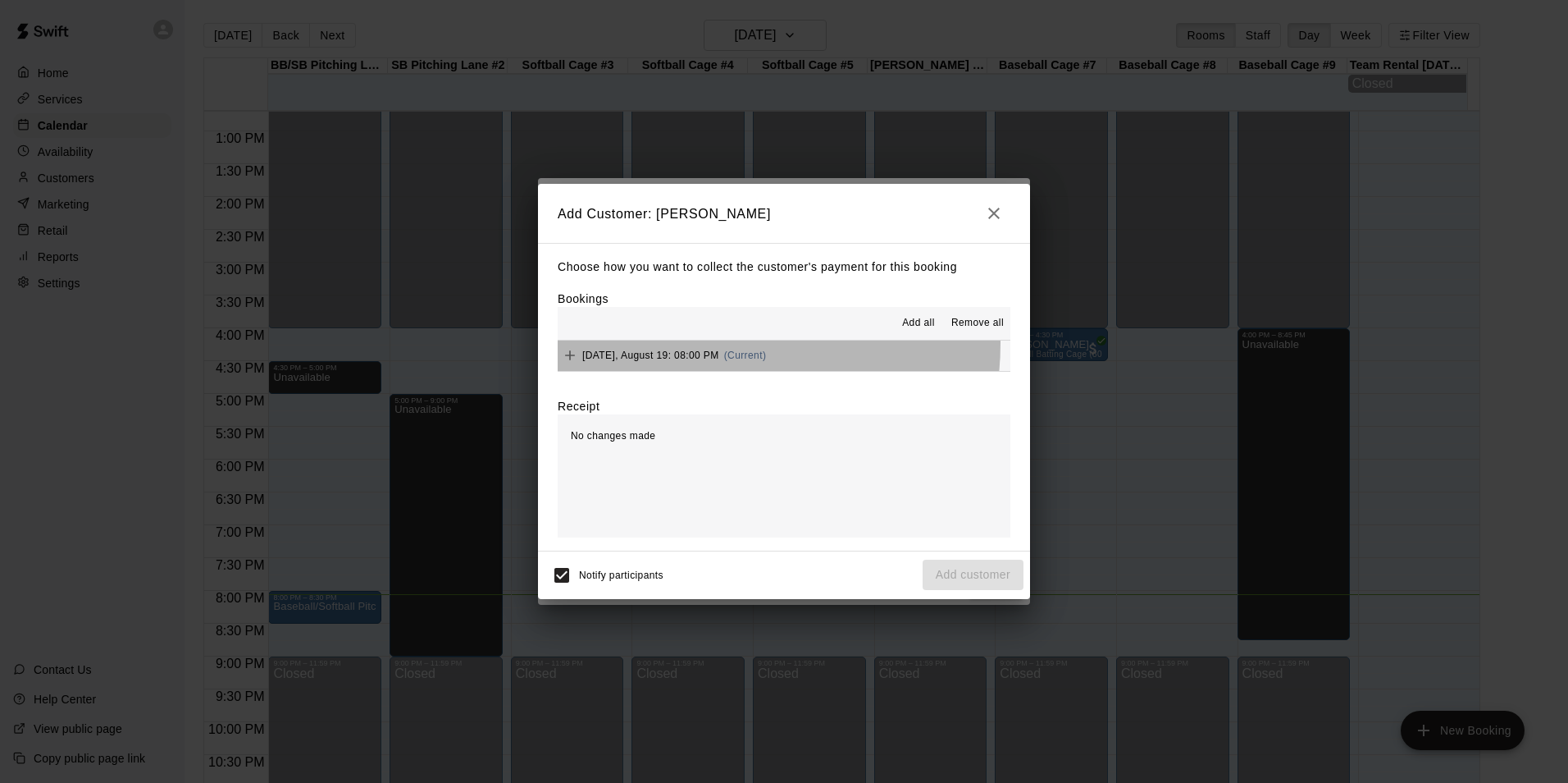
click at [681, 344] on div "[DATE], August 19: 08:00 PM (Current)" at bounding box center [662, 355] width 208 height 24
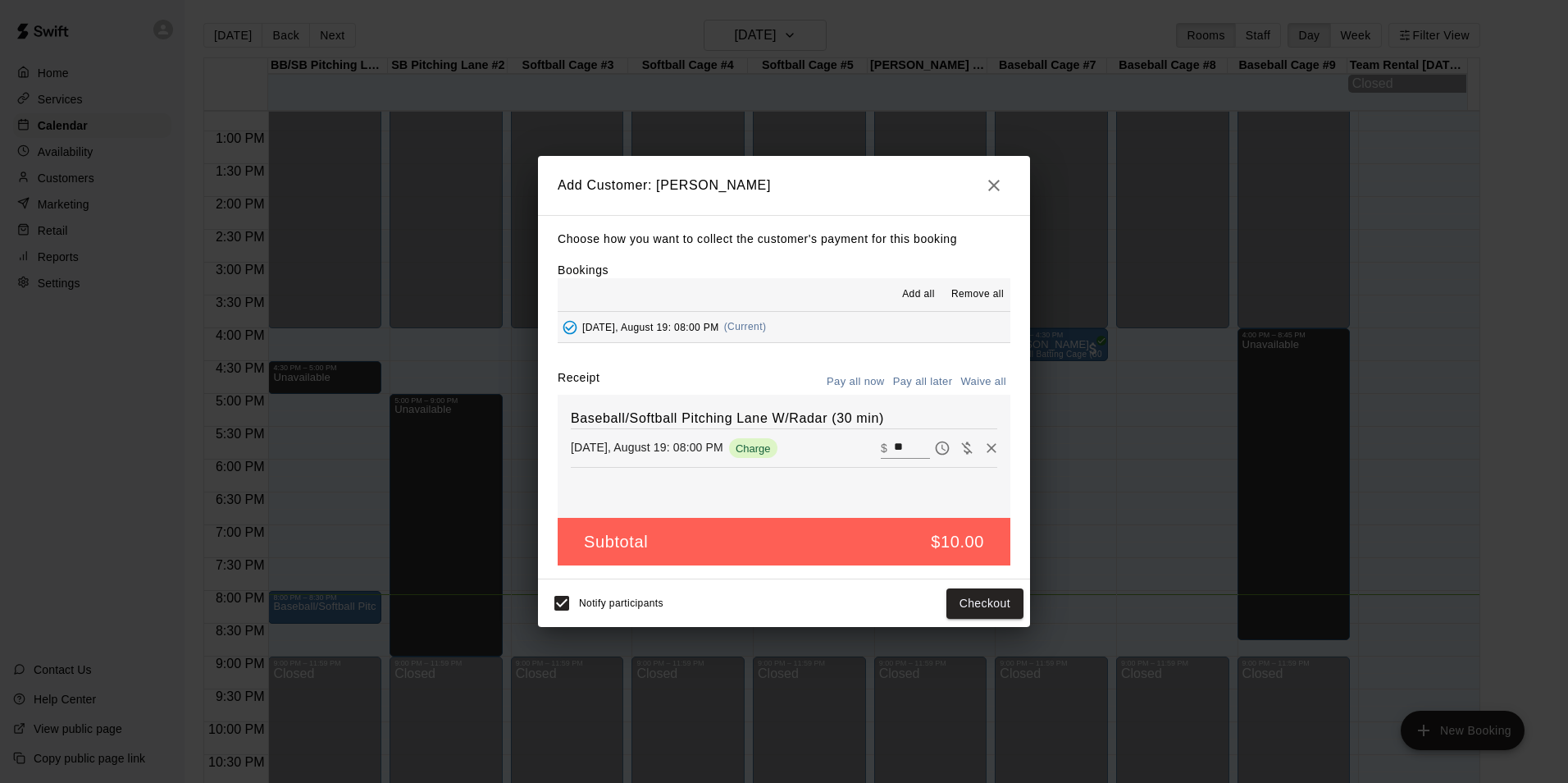
click at [894, 447] on input "**" at bounding box center [912, 448] width 36 height 22
type input "*"
click at [955, 602] on button "Add customer" at bounding box center [973, 603] width 101 height 31
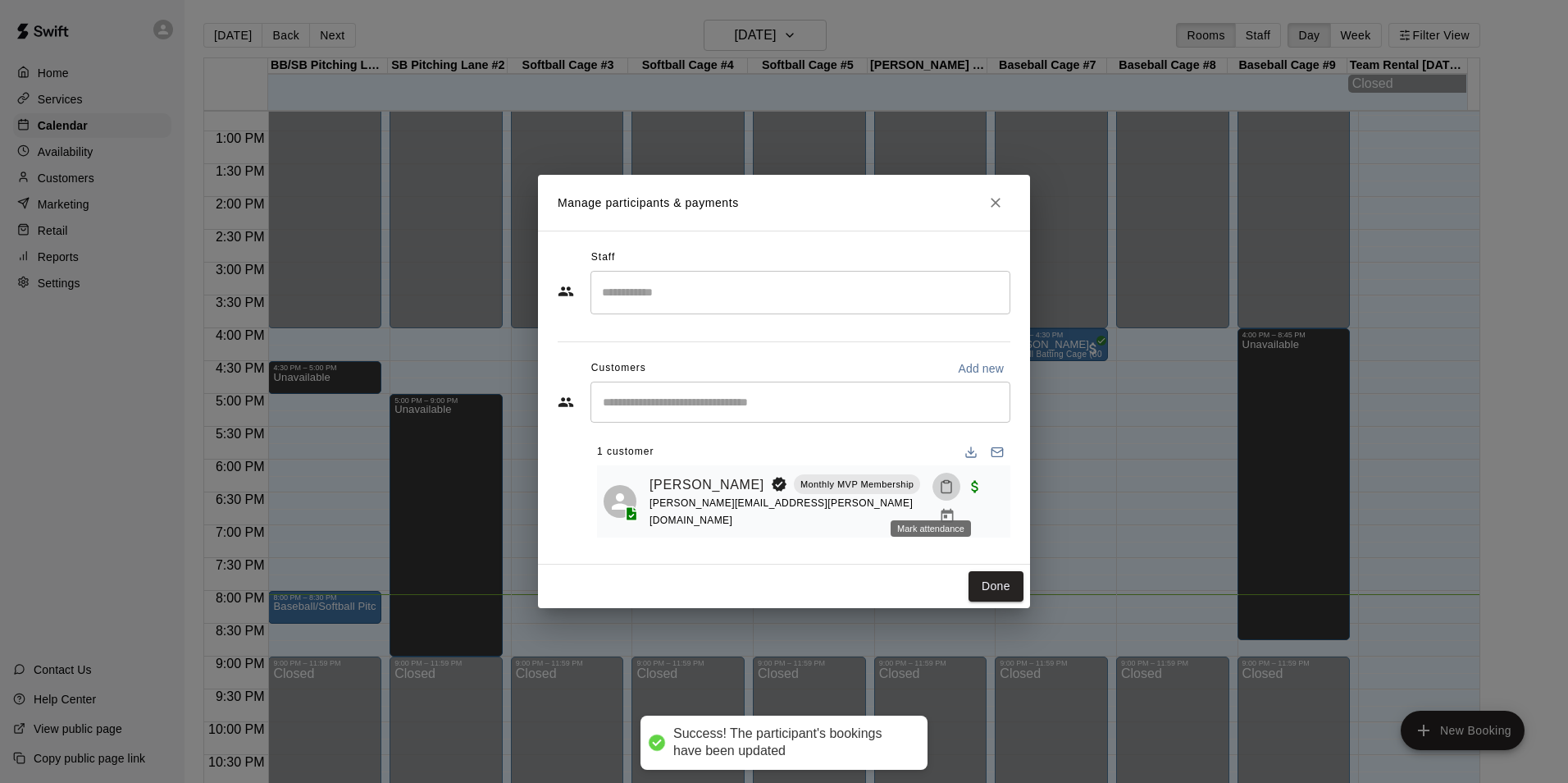
click at [940, 494] on icon "Mark attendance" at bounding box center [947, 486] width 14 height 14
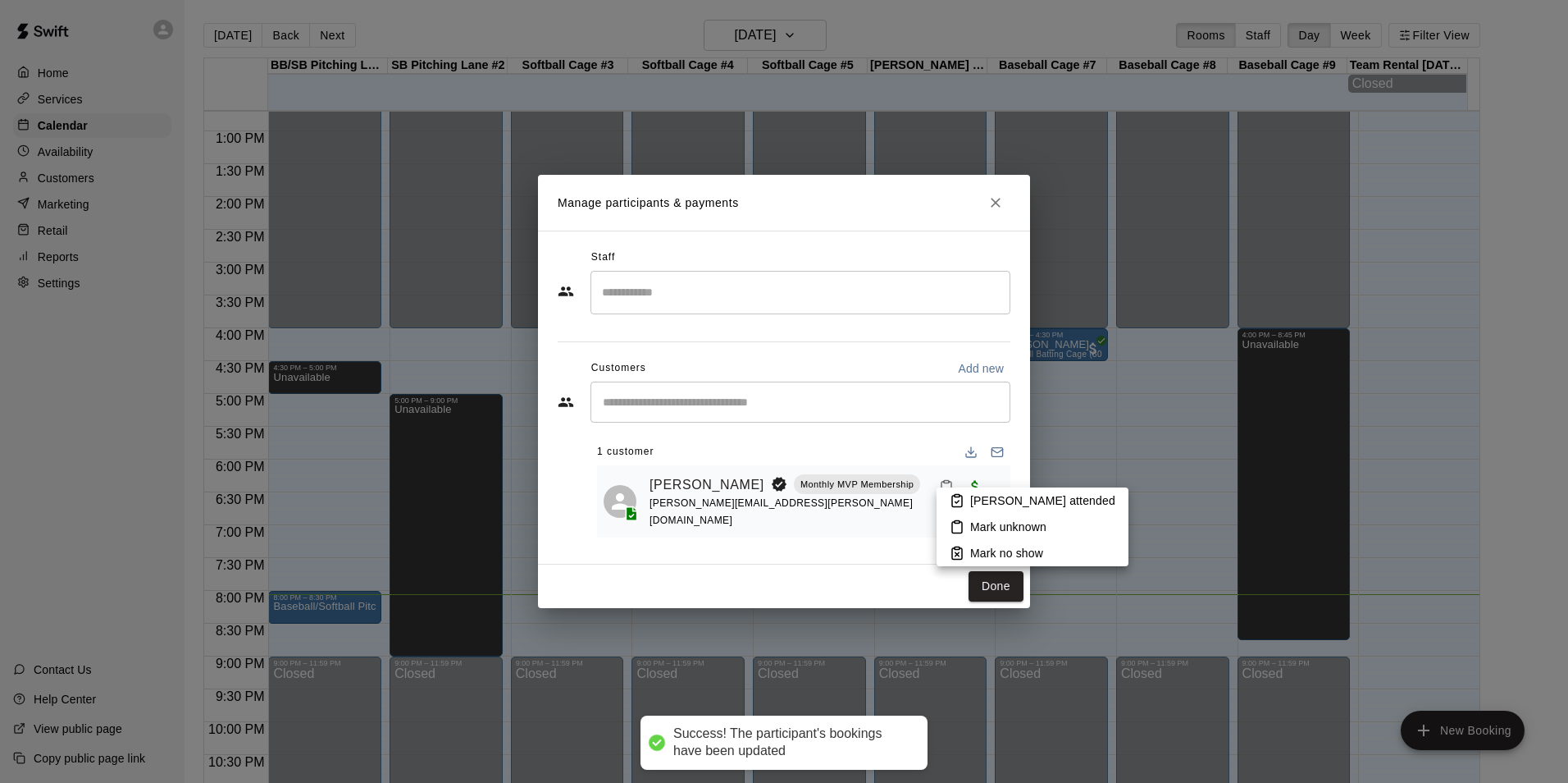
click at [954, 510] on li "[PERSON_NAME] attended" at bounding box center [1032, 500] width 192 height 26
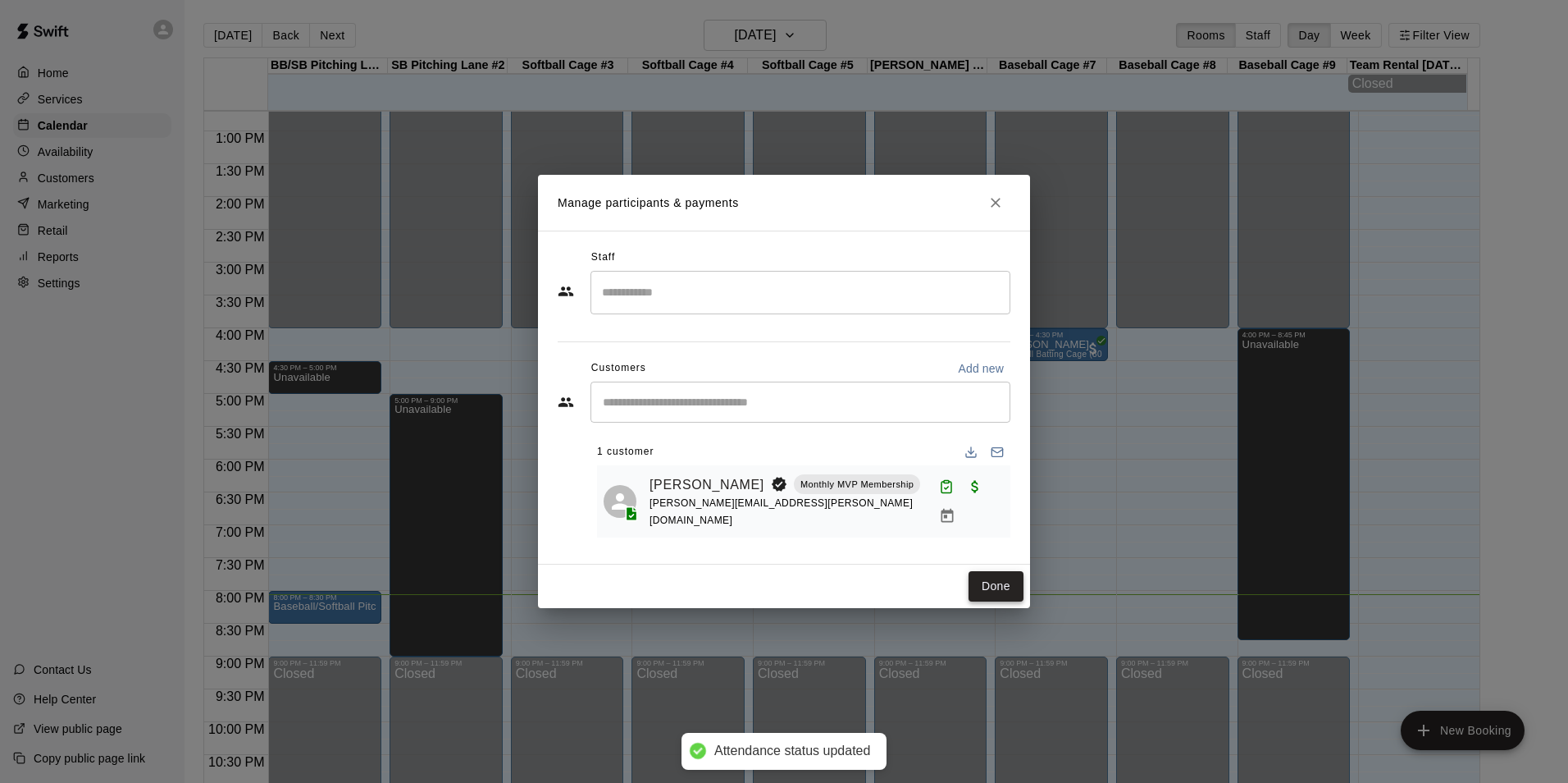
click at [994, 587] on button "Done" at bounding box center [995, 586] width 55 height 31
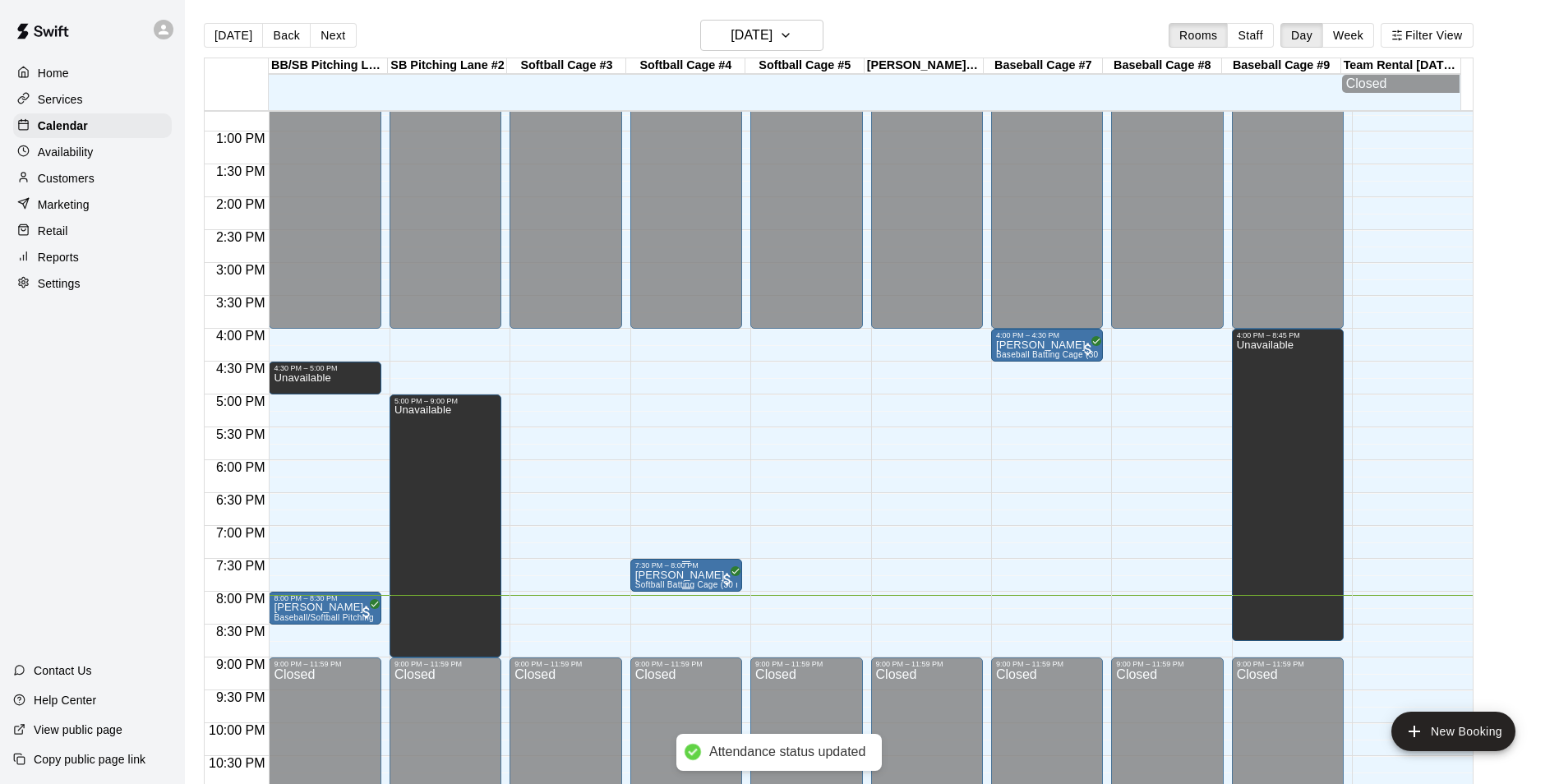
click at [686, 568] on div "7:30 PM – 8:00 PM" at bounding box center [686, 565] width 102 height 8
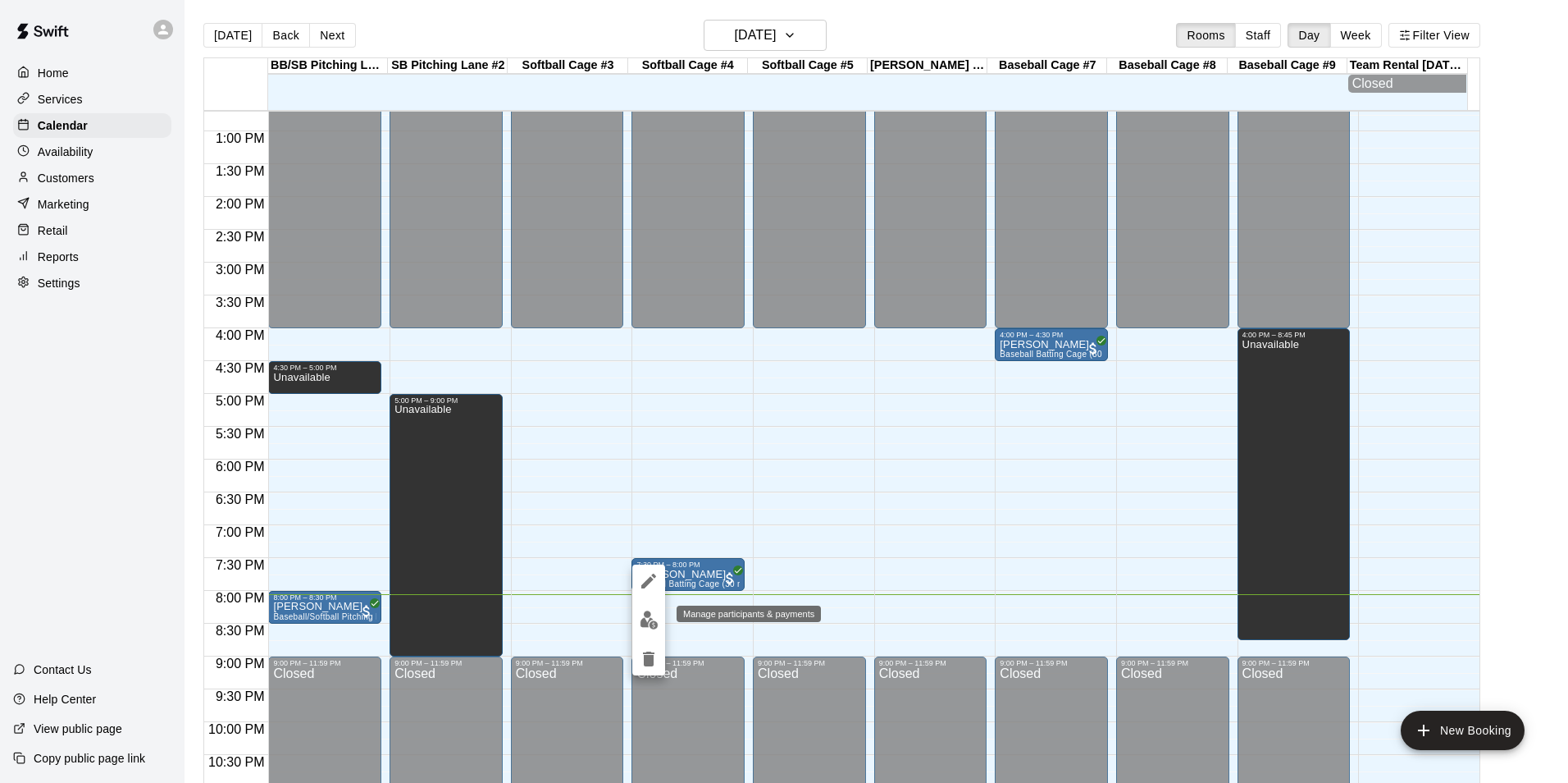
click at [649, 627] on img "edit" at bounding box center [649, 620] width 19 height 19
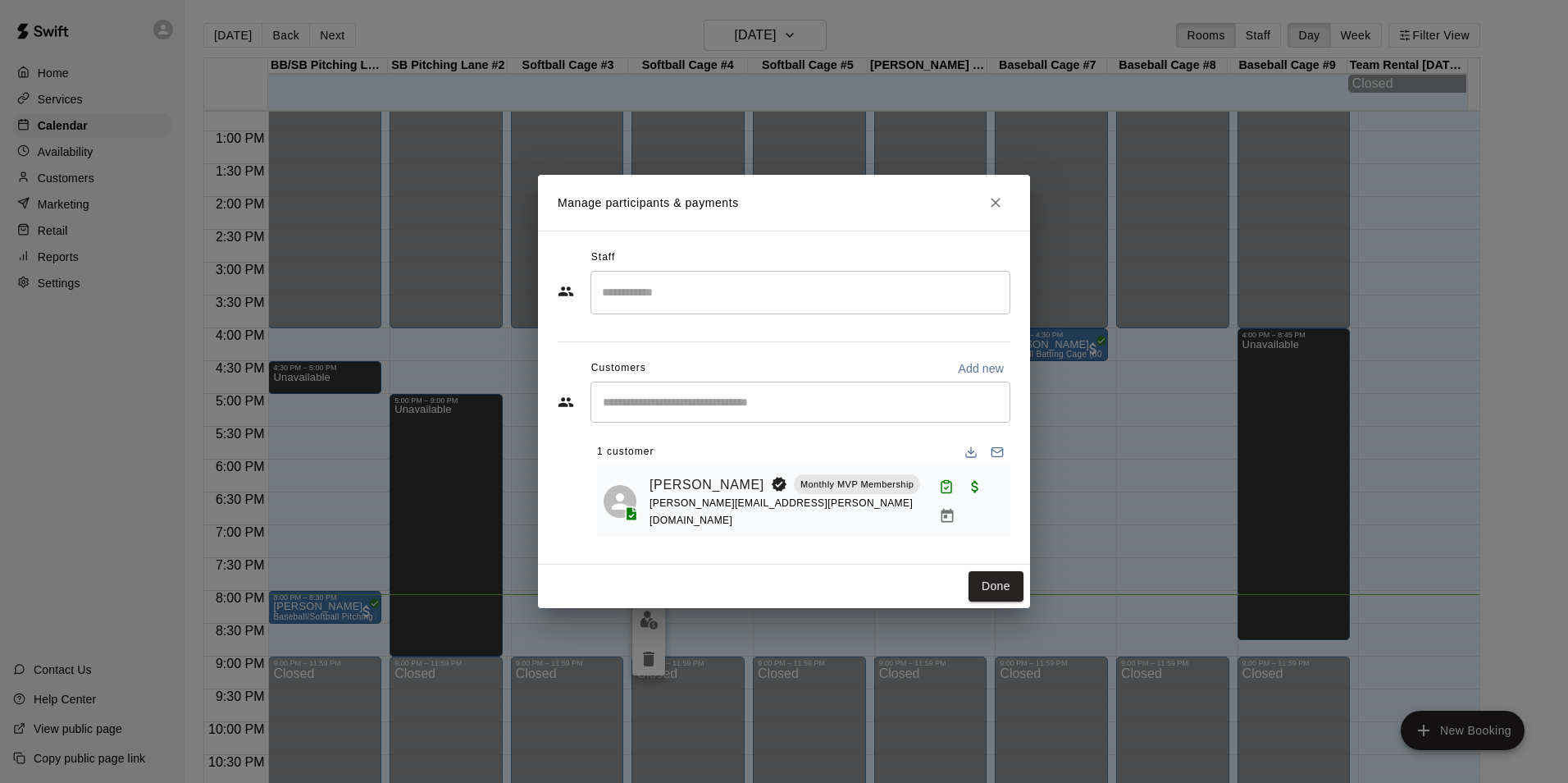
click at [1000, 585] on button "Done" at bounding box center [995, 586] width 55 height 31
